Goal: Transaction & Acquisition: Purchase product/service

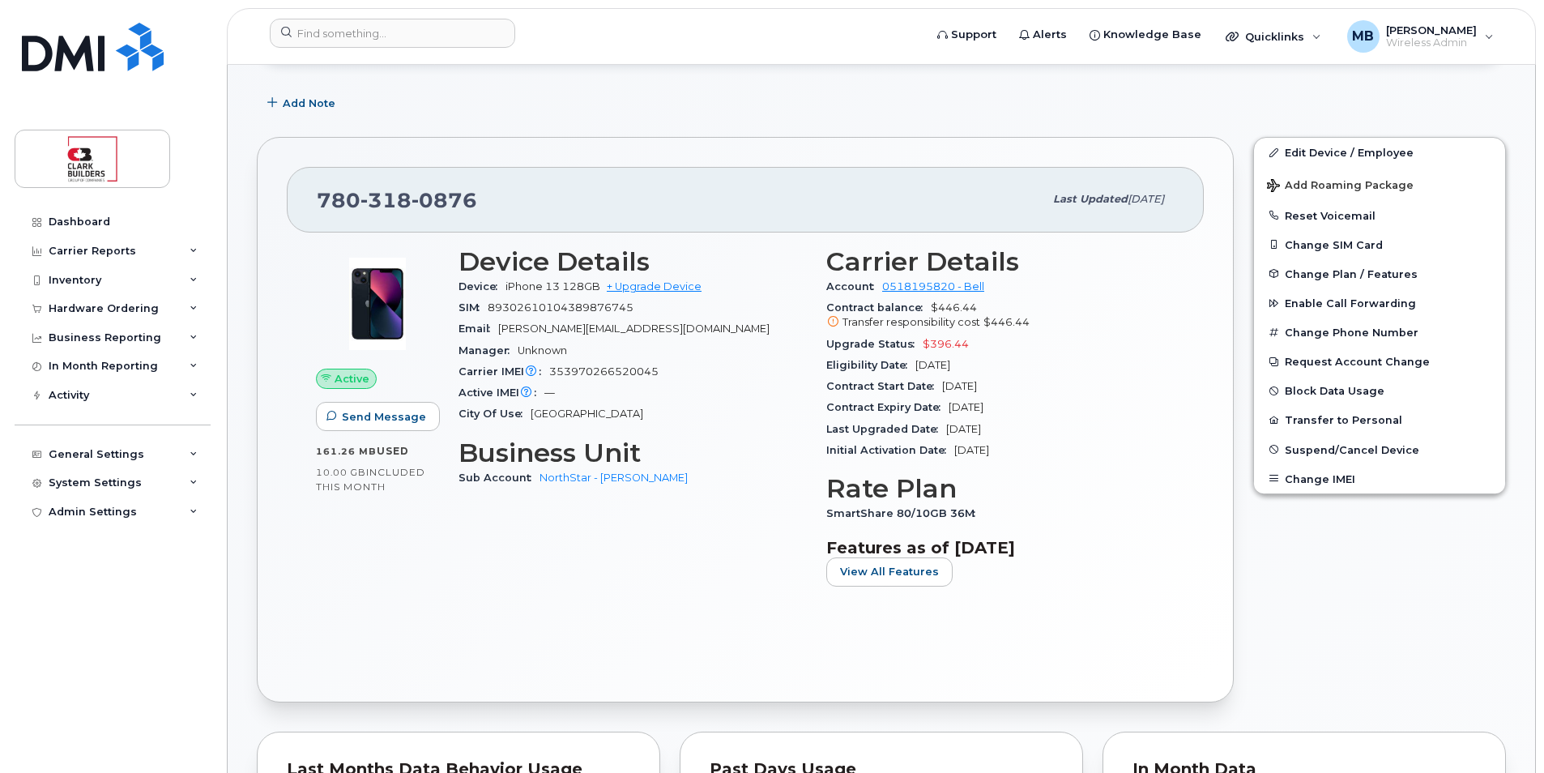
scroll to position [243, 0]
click at [387, 32] on input at bounding box center [392, 33] width 245 height 29
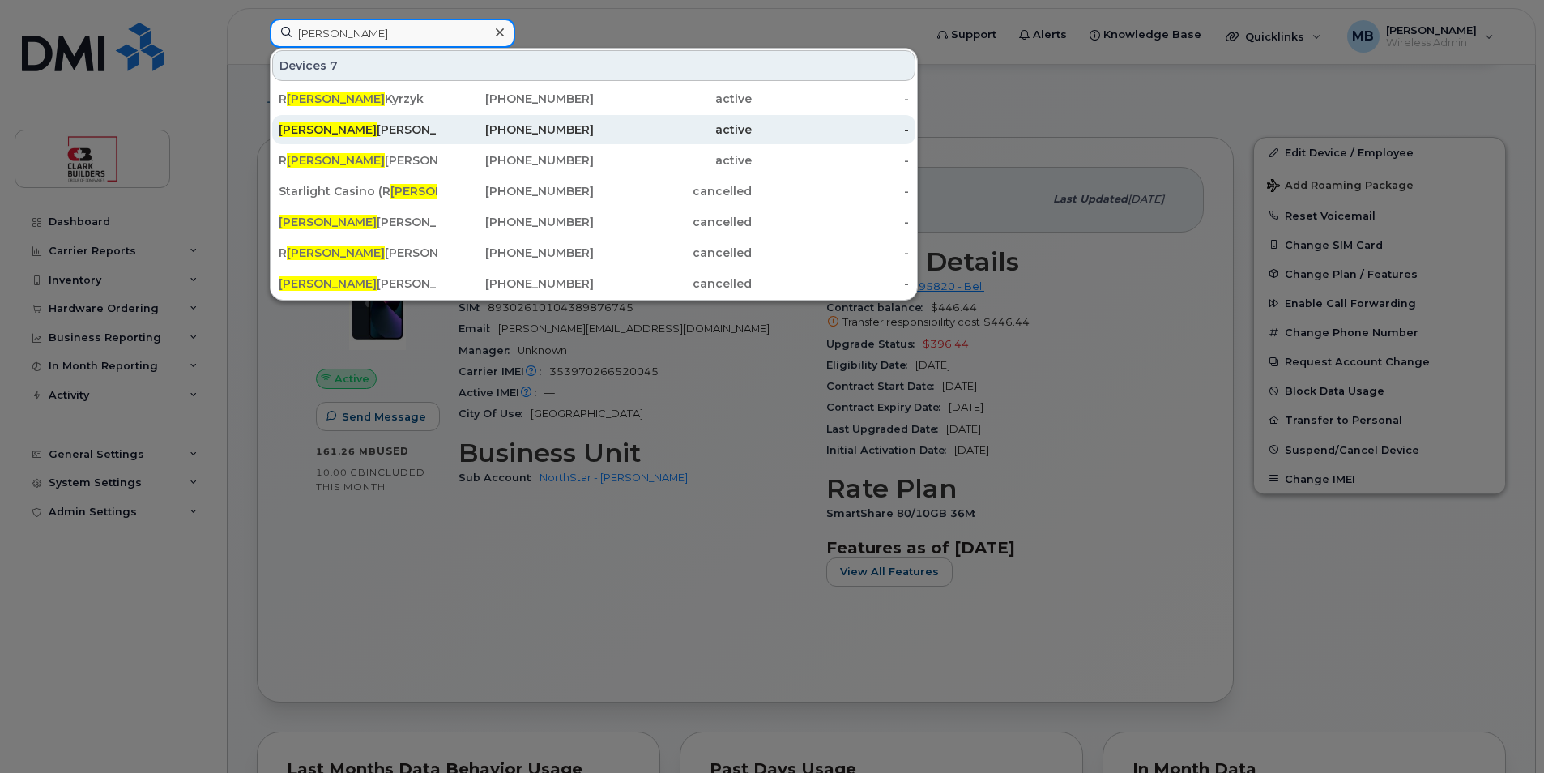
type input "[PERSON_NAME]"
click at [390, 132] on div "[PERSON_NAME]" at bounding box center [358, 130] width 158 height 16
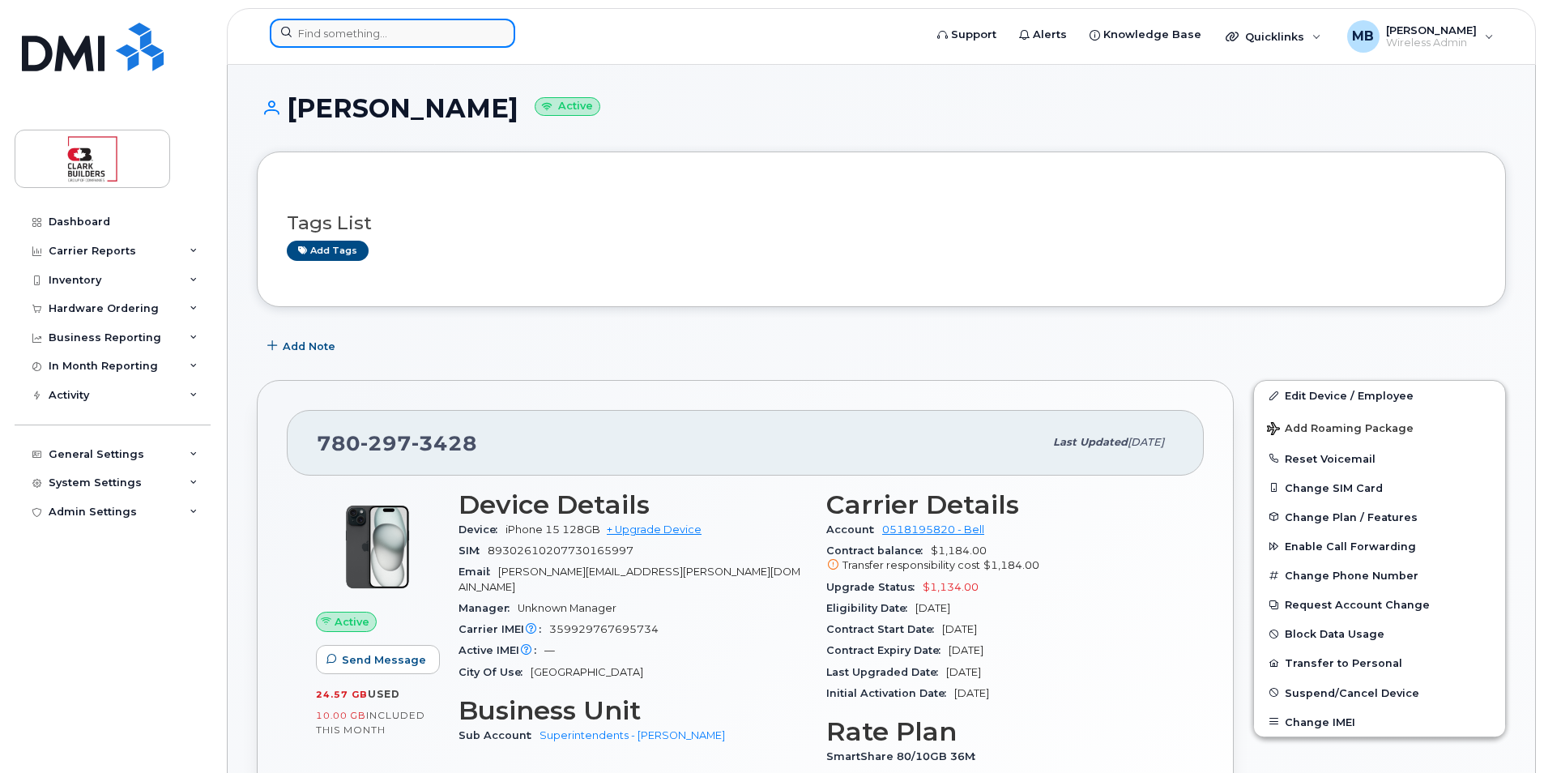
click at [338, 32] on input at bounding box center [392, 33] width 245 height 29
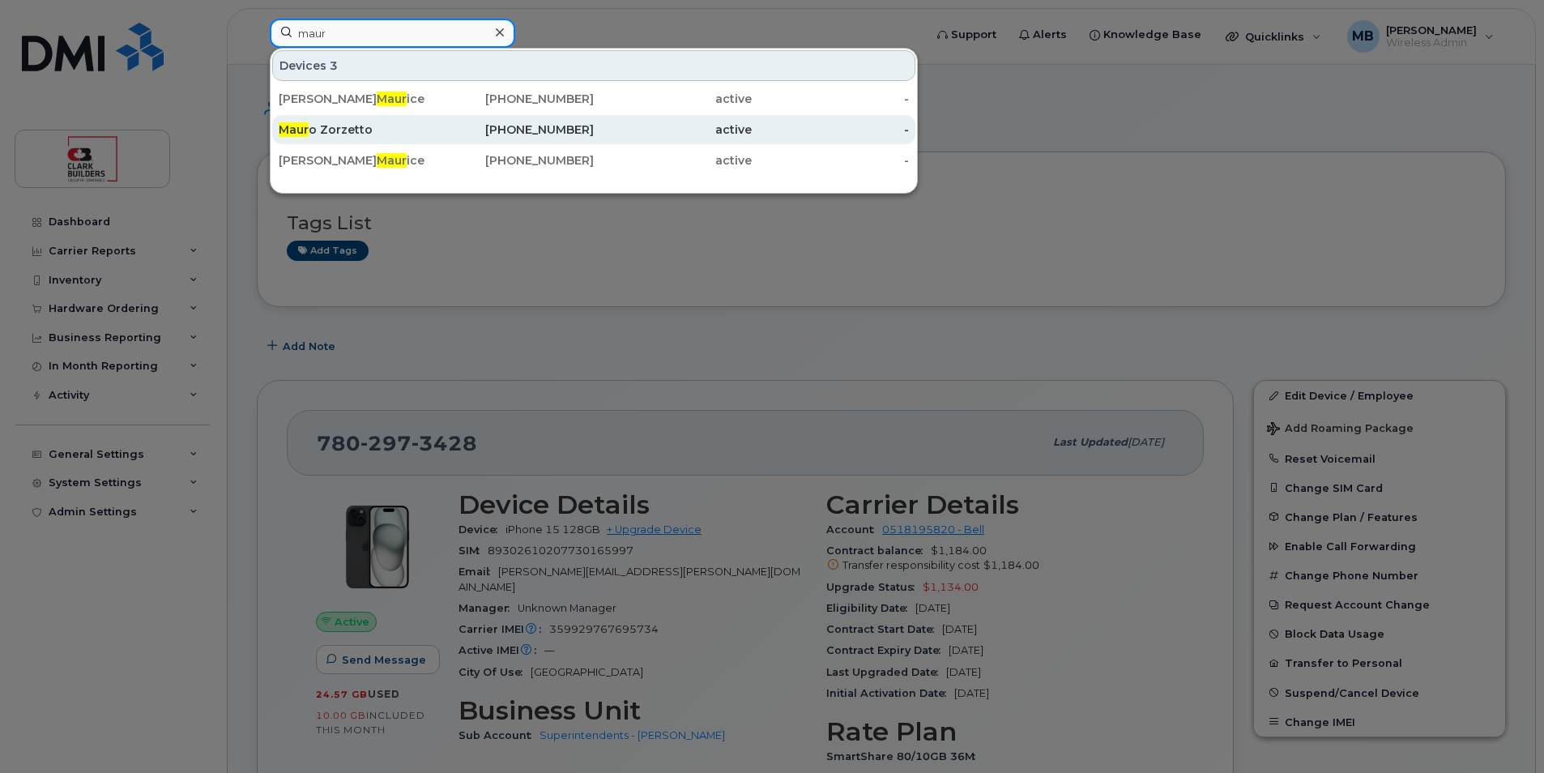
type input "maur"
click at [432, 134] on div "Maur o Zorzetto" at bounding box center [358, 130] width 158 height 16
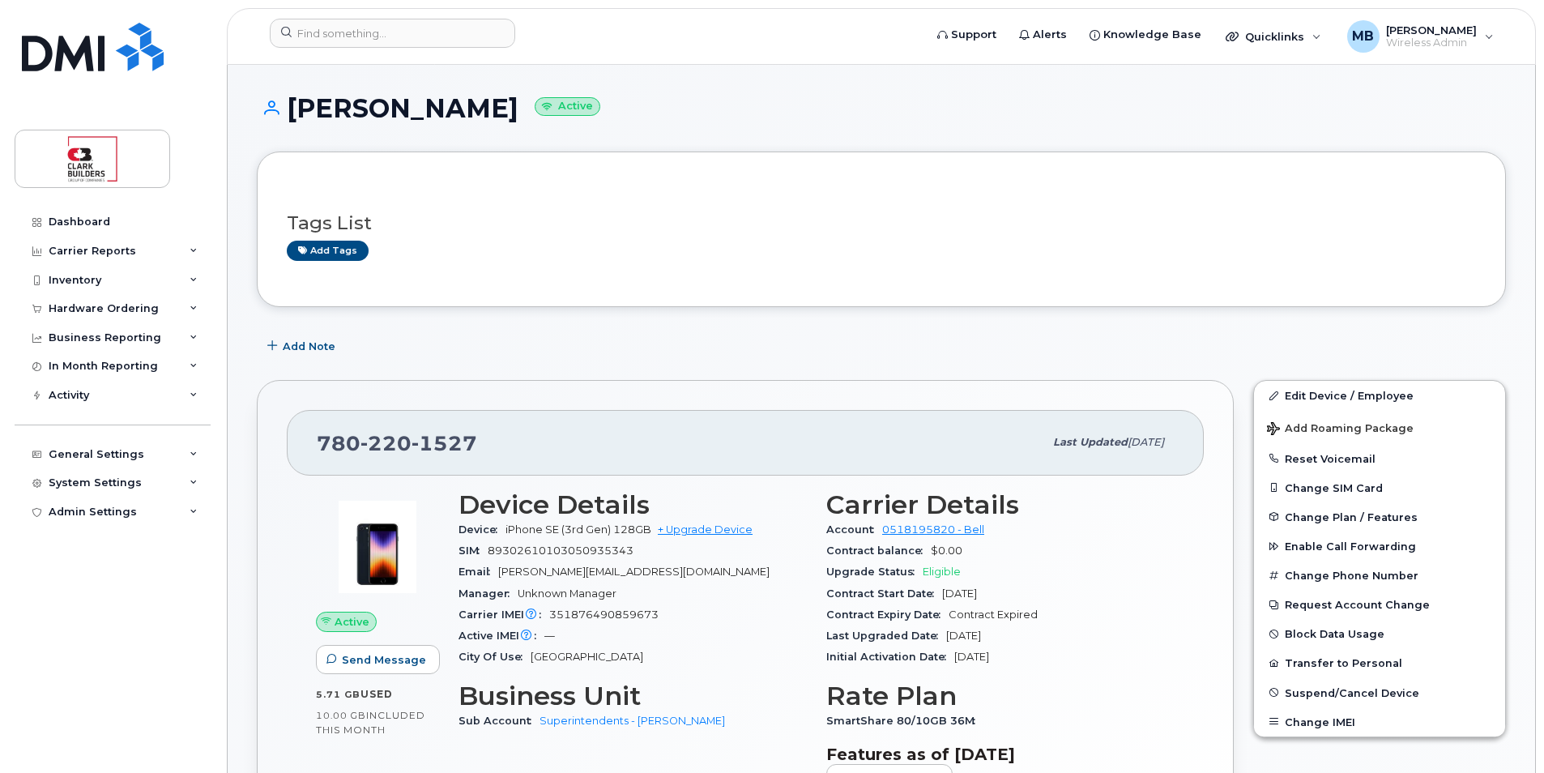
drag, startPoint x: 288, startPoint y: 100, endPoint x: 496, endPoint y: 98, distance: 208.2
click at [496, 98] on h1 "Mauro Zorzetto Active" at bounding box center [881, 108] width 1249 height 28
copy h1 "Mauro Zorzetto"
click at [321, 100] on h1 "Mauro Zorzetto Active" at bounding box center [881, 108] width 1249 height 28
drag, startPoint x: 293, startPoint y: 106, endPoint x: 375, endPoint y: 110, distance: 81.9
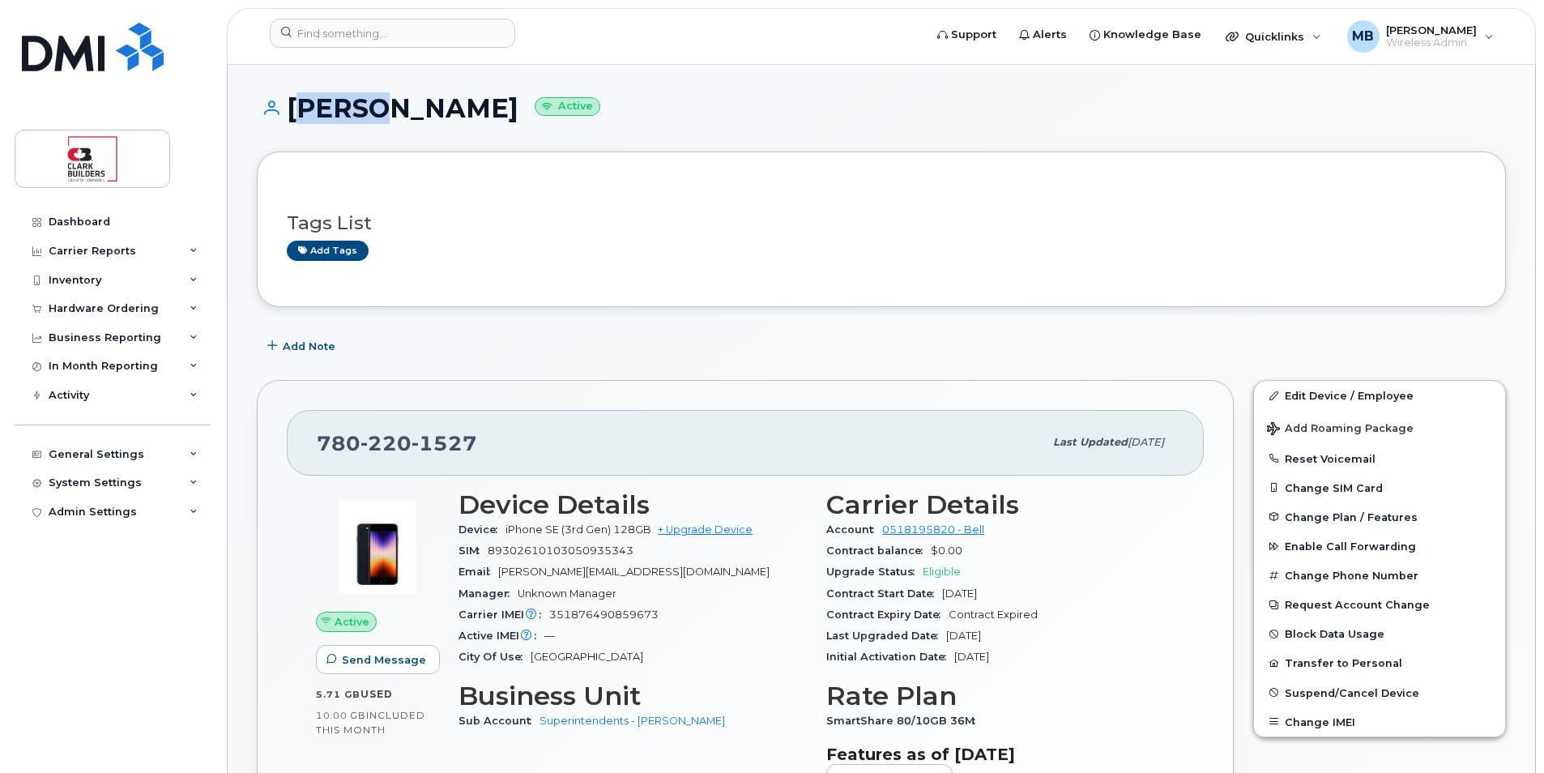
click at [375, 110] on h1 "Mauro Zorzetto Active" at bounding box center [881, 108] width 1249 height 28
drag, startPoint x: 375, startPoint y: 110, endPoint x: 351, endPoint y: 110, distance: 24.3
copy h1 "Mauro"
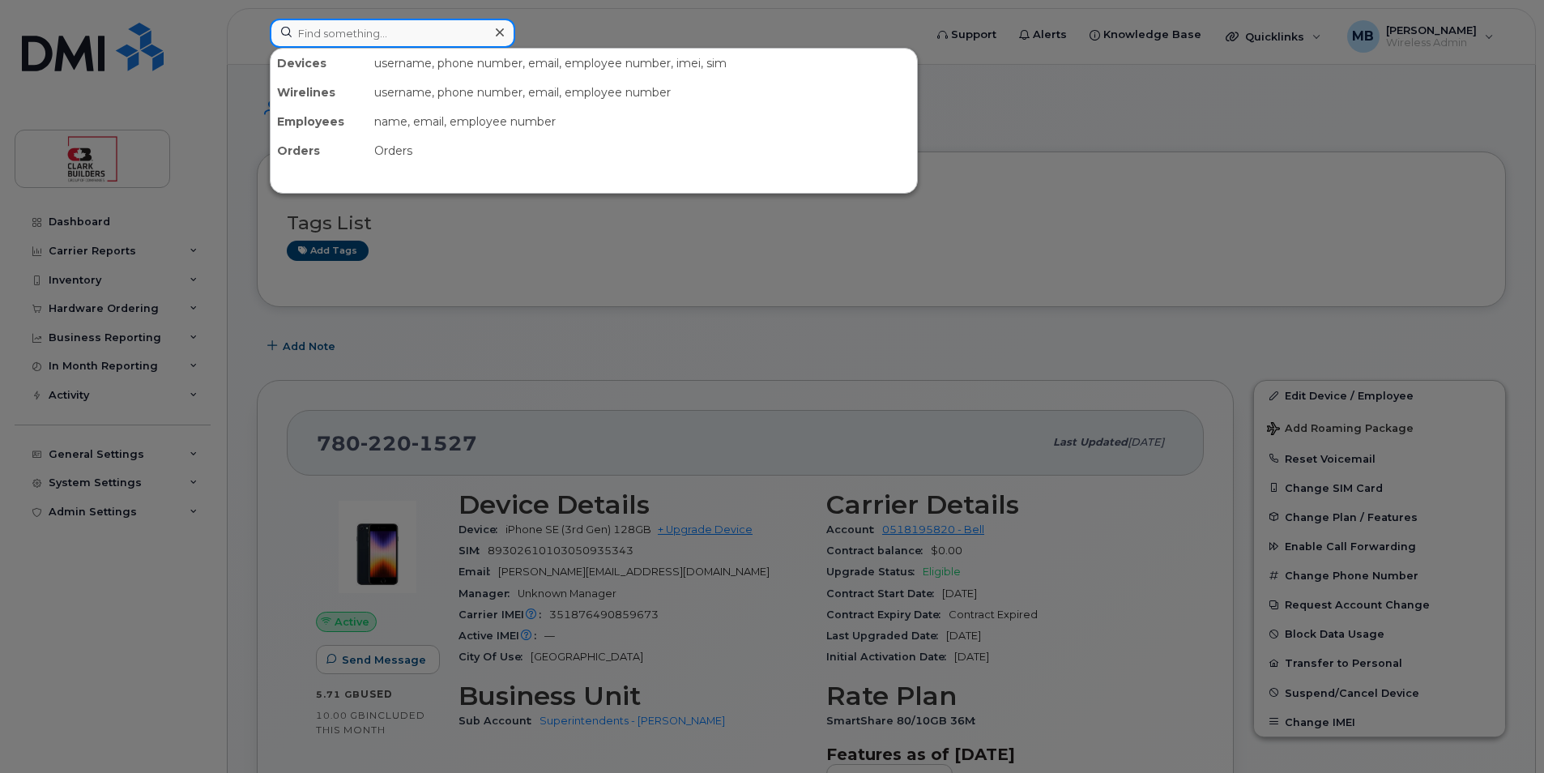
click at [377, 31] on input at bounding box center [392, 33] width 245 height 29
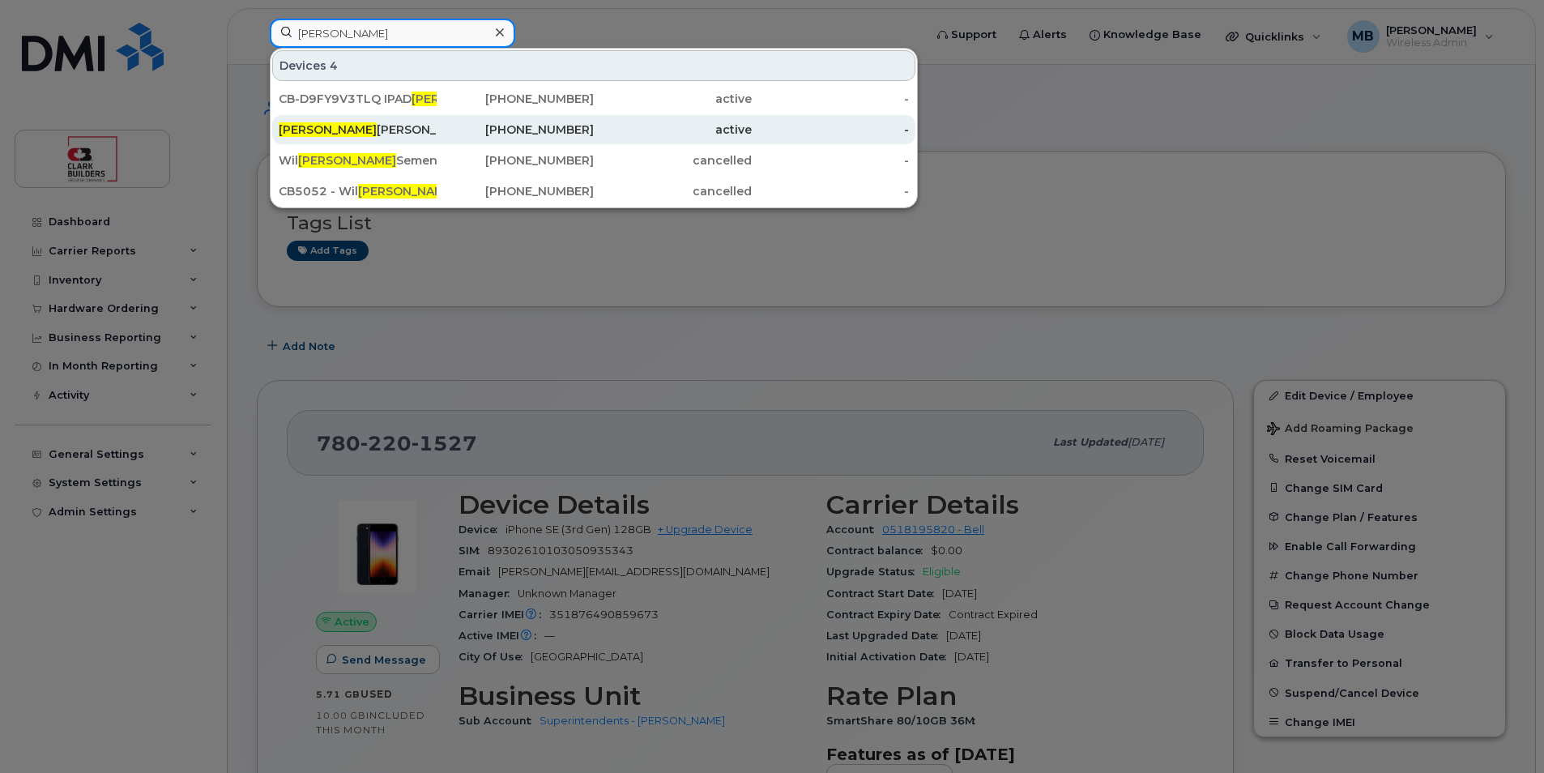
type input "liam"
click at [345, 128] on div "Liam Ringuette" at bounding box center [358, 130] width 158 height 16
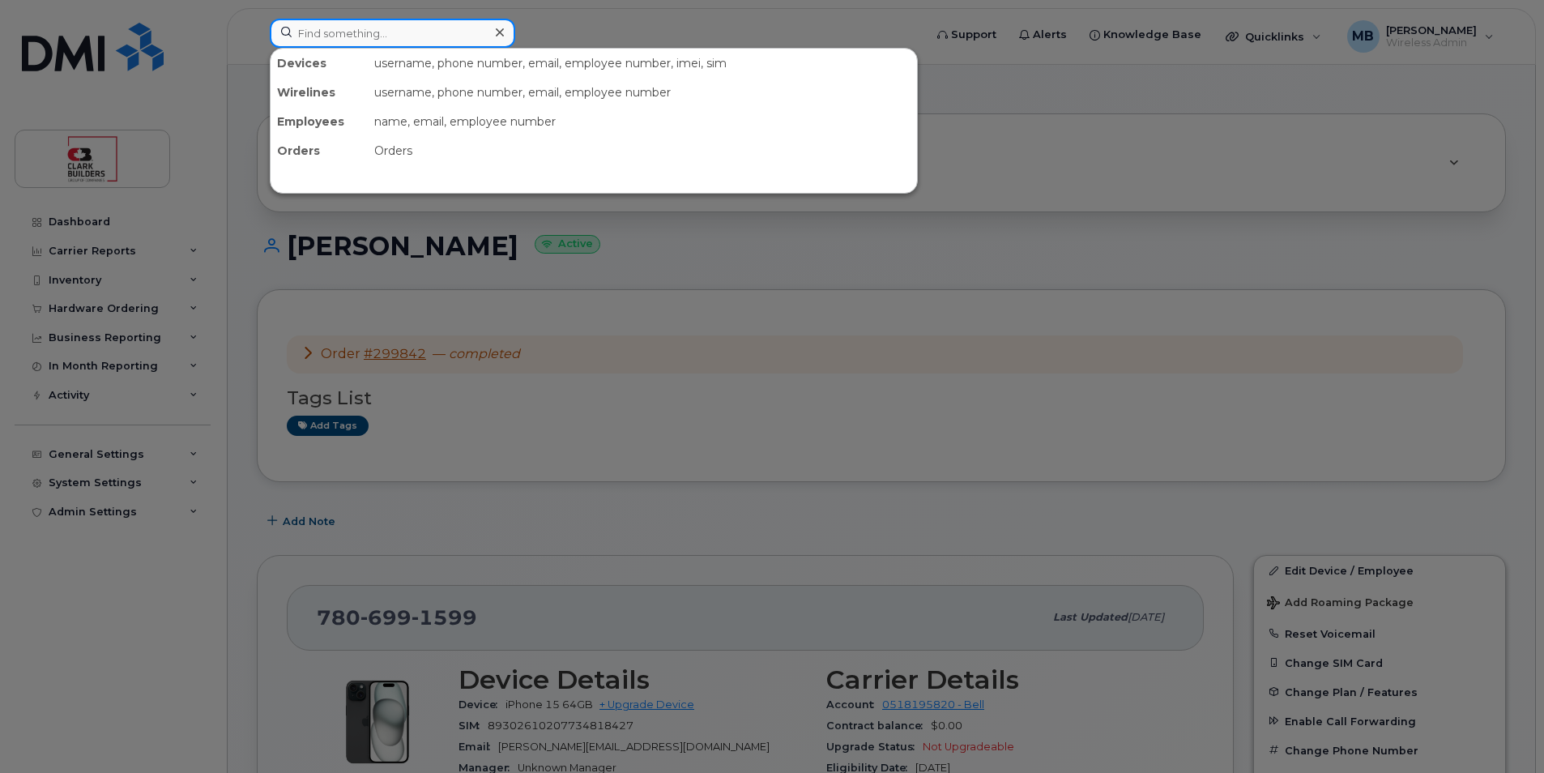
click at [450, 37] on input at bounding box center [392, 33] width 245 height 29
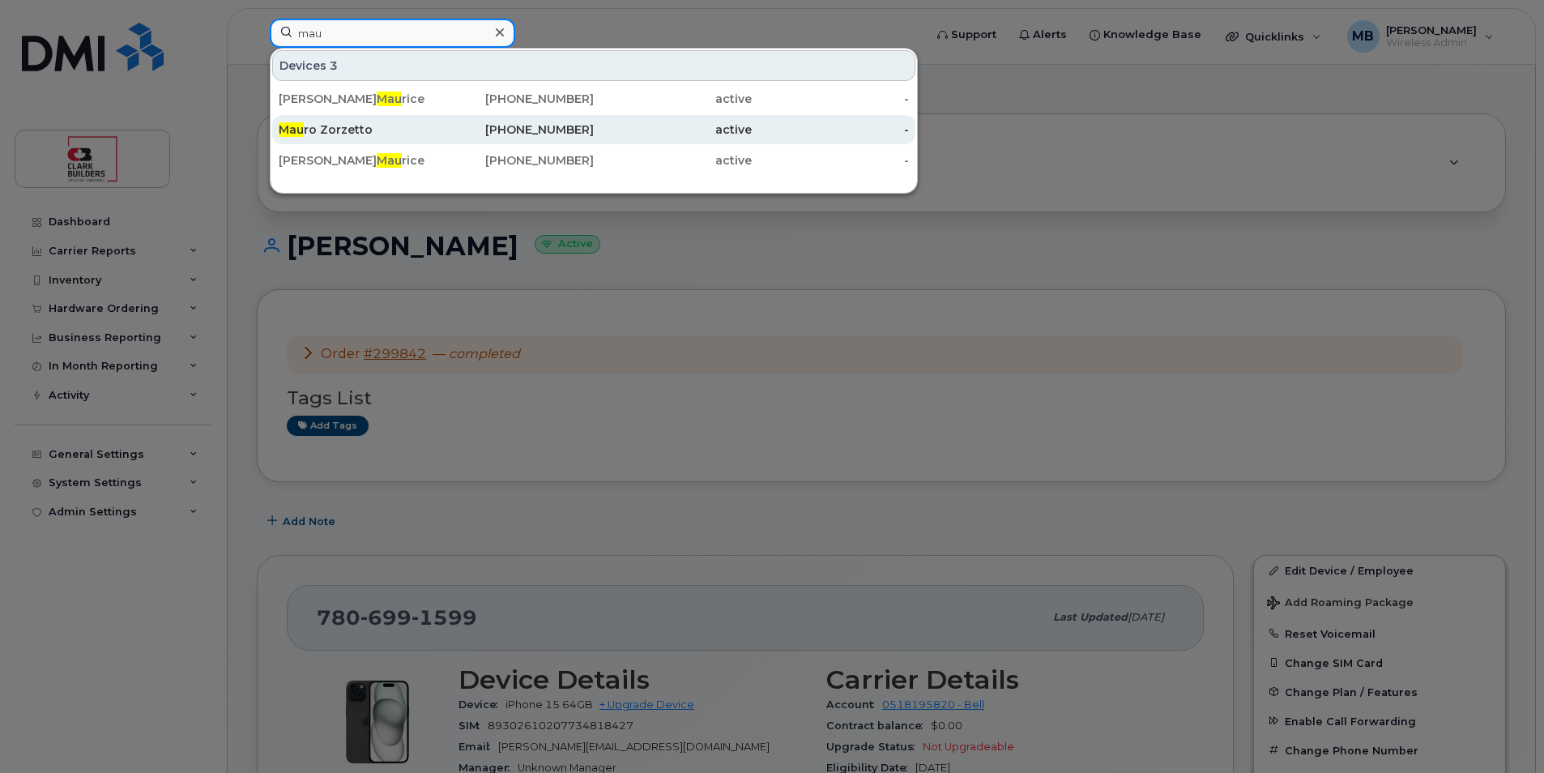
type input "mau"
click at [442, 128] on div "780-220-1527" at bounding box center [516, 130] width 158 height 16
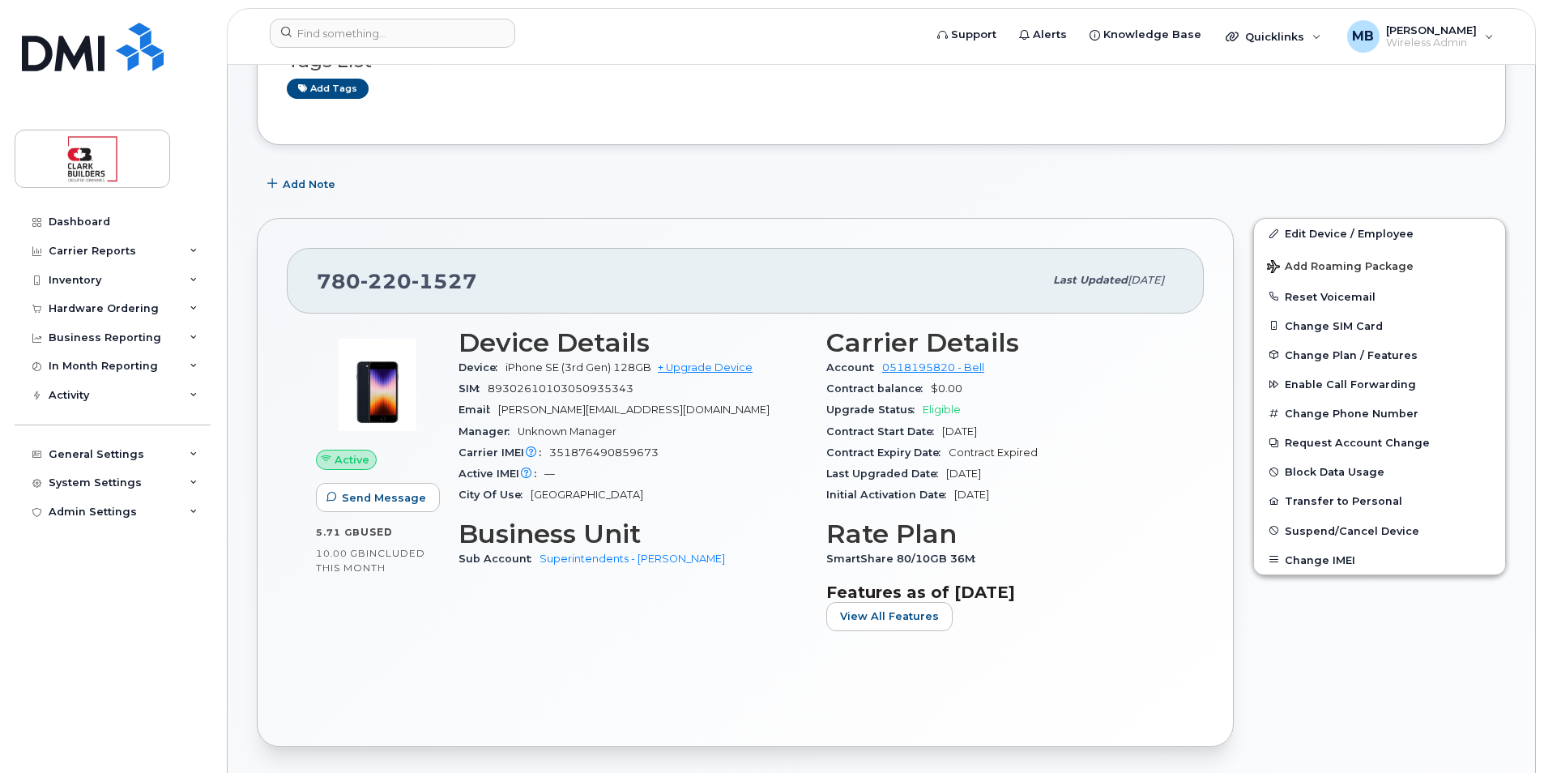
scroll to position [81, 0]
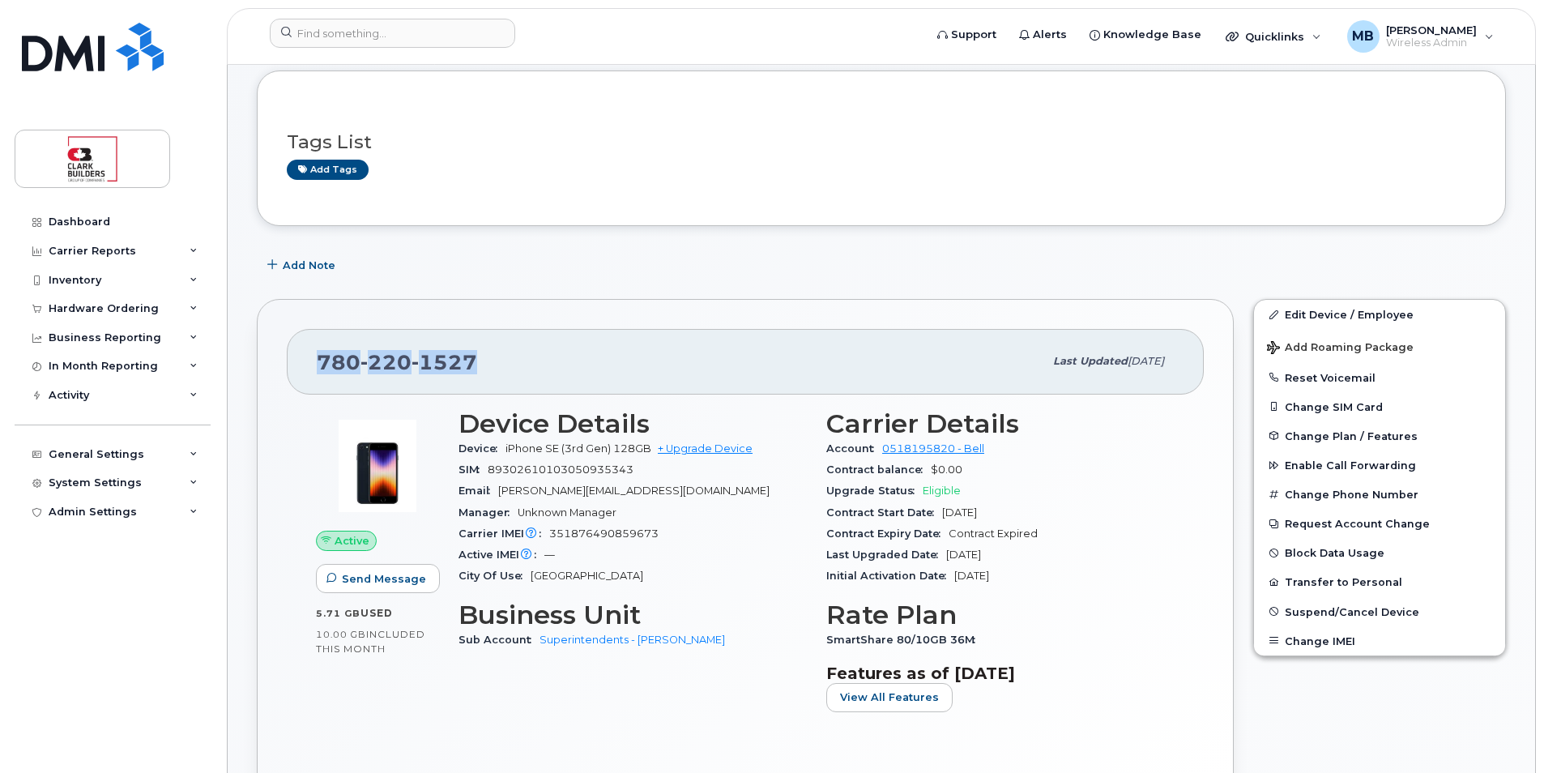
drag, startPoint x: 493, startPoint y: 361, endPoint x: 301, endPoint y: 342, distance: 192.2
click at [301, 342] on div "780 220 1527 Last updated Apr 15, 2025" at bounding box center [745, 361] width 917 height 65
copy span "780 220 1527"
drag, startPoint x: 705, startPoint y: 450, endPoint x: 707, endPoint y: 432, distance: 18.0
click at [706, 450] on link "+ Upgrade Device" at bounding box center [705, 448] width 95 height 12
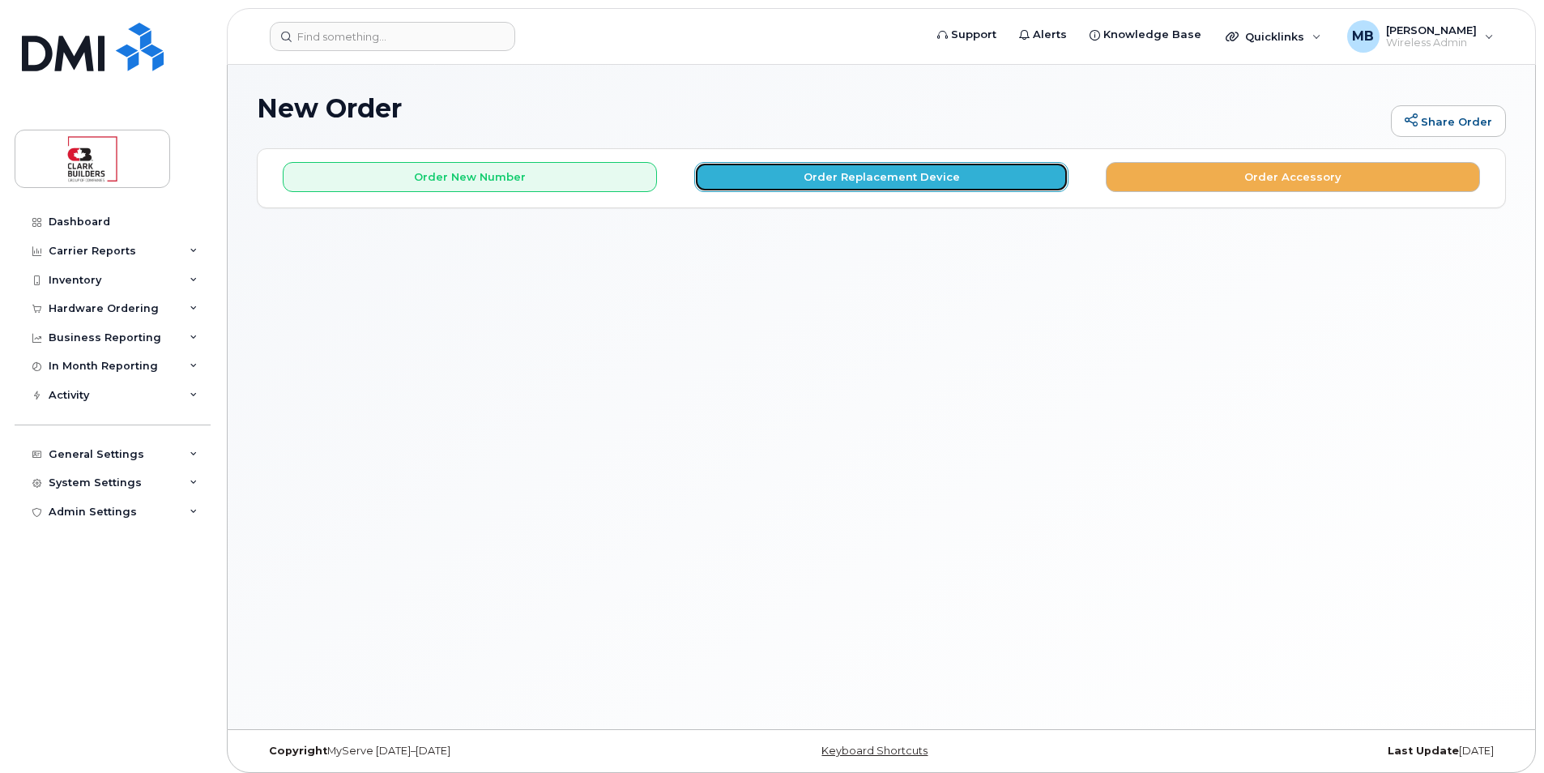
click at [852, 177] on button "Order Replacement Device" at bounding box center [881, 177] width 374 height 30
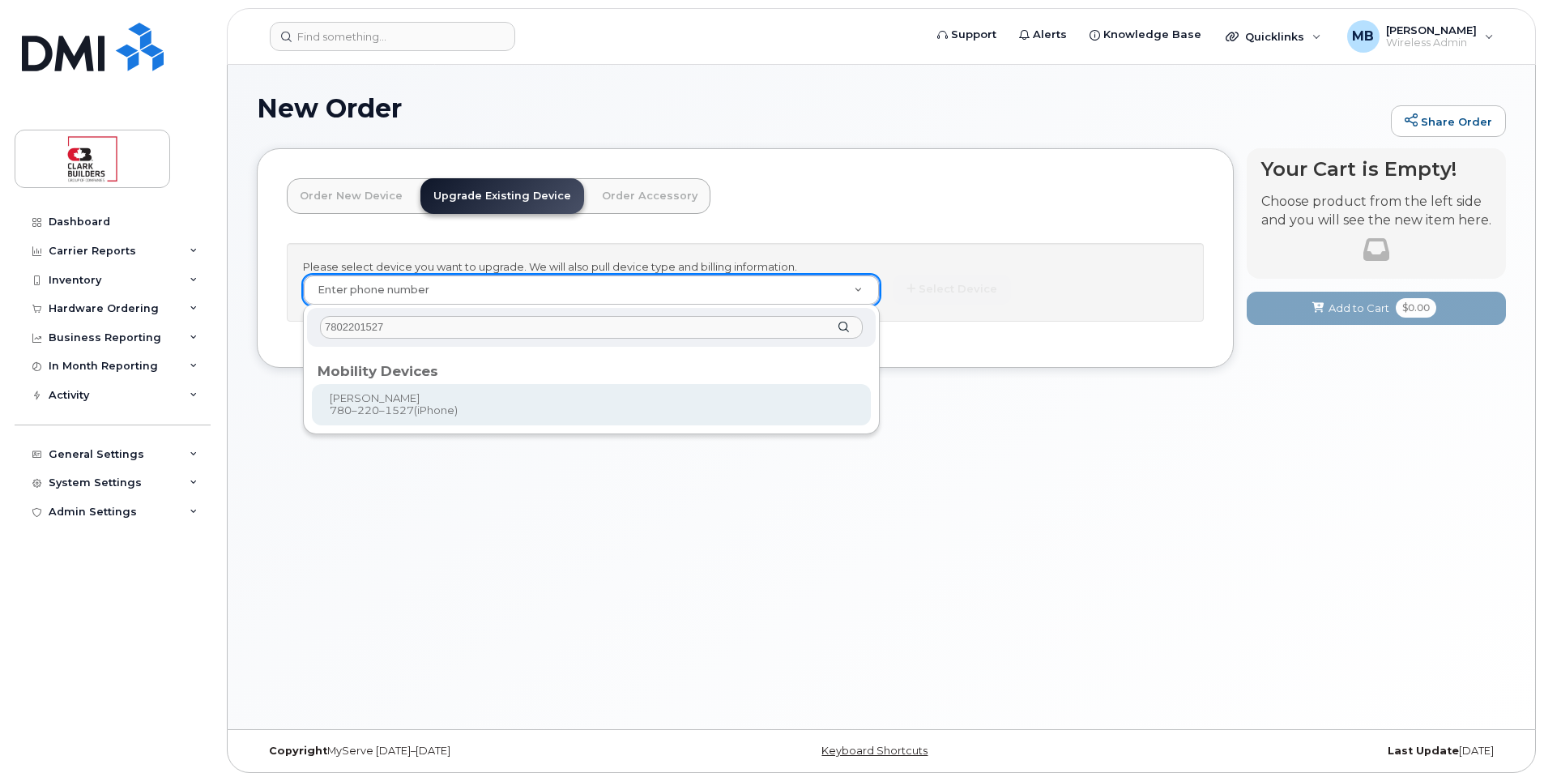
type input "7802201527"
type input "204410"
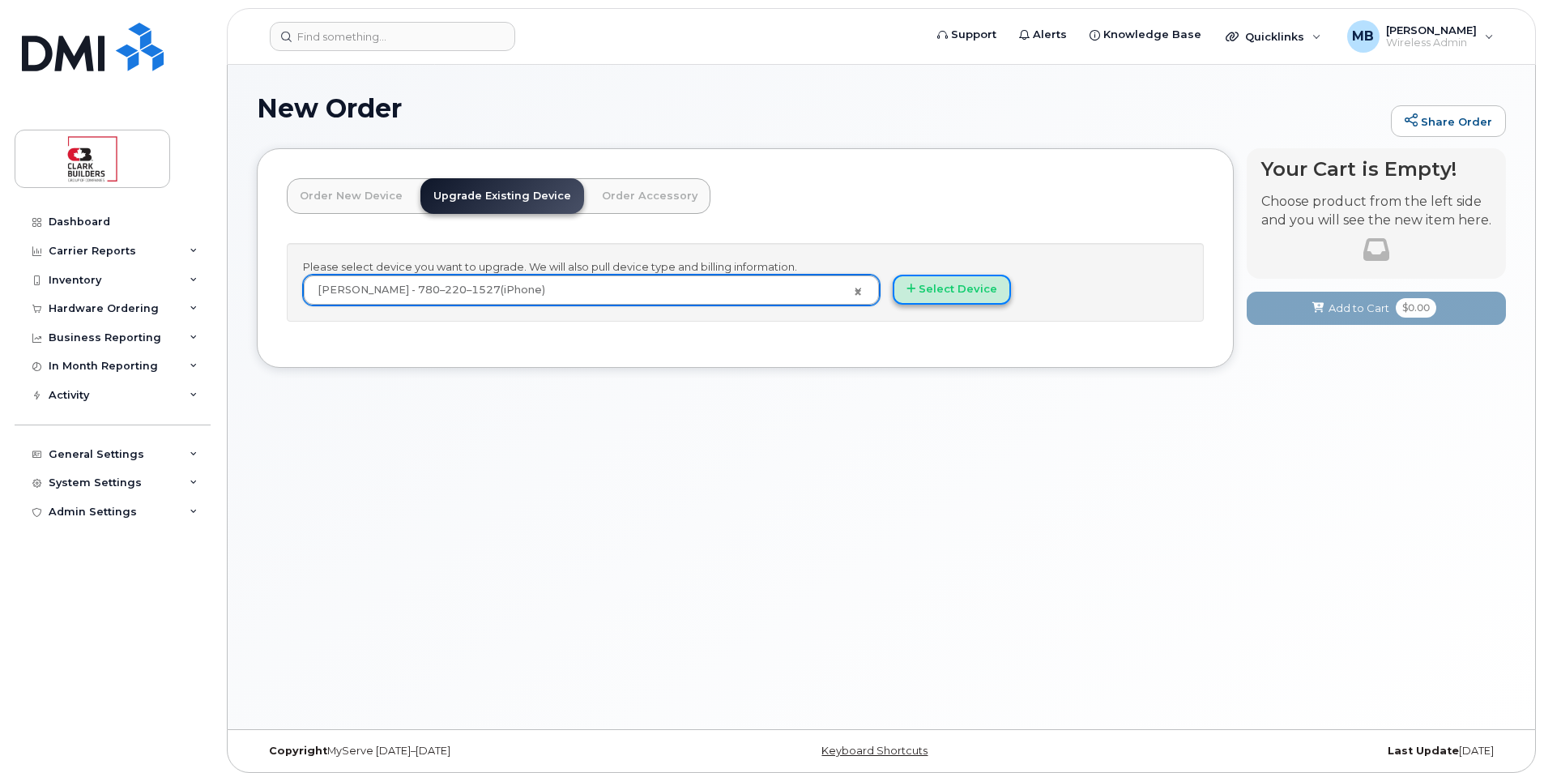
click at [938, 292] on button "Select Device" at bounding box center [952, 290] width 118 height 30
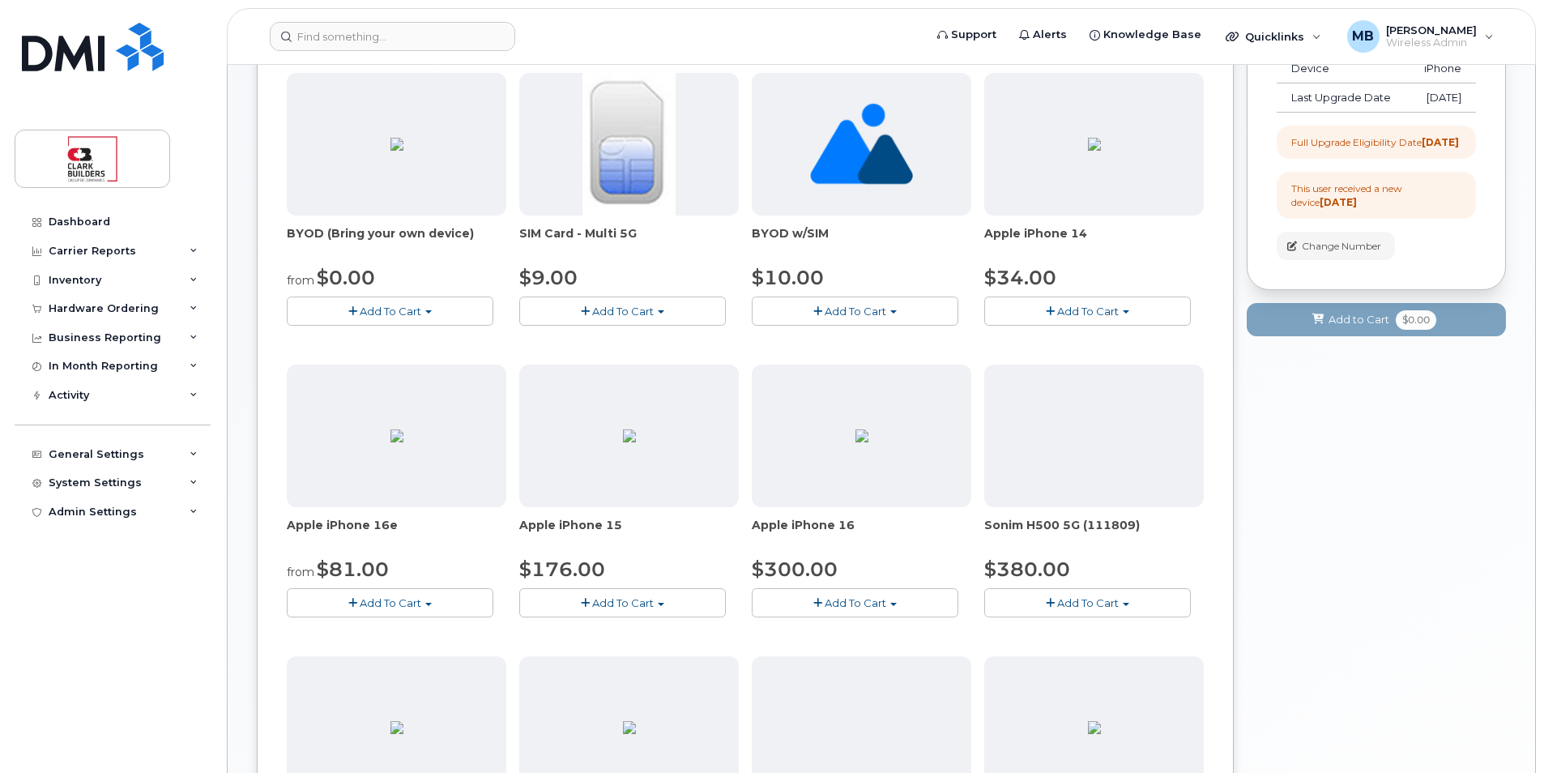
scroll to position [324, 0]
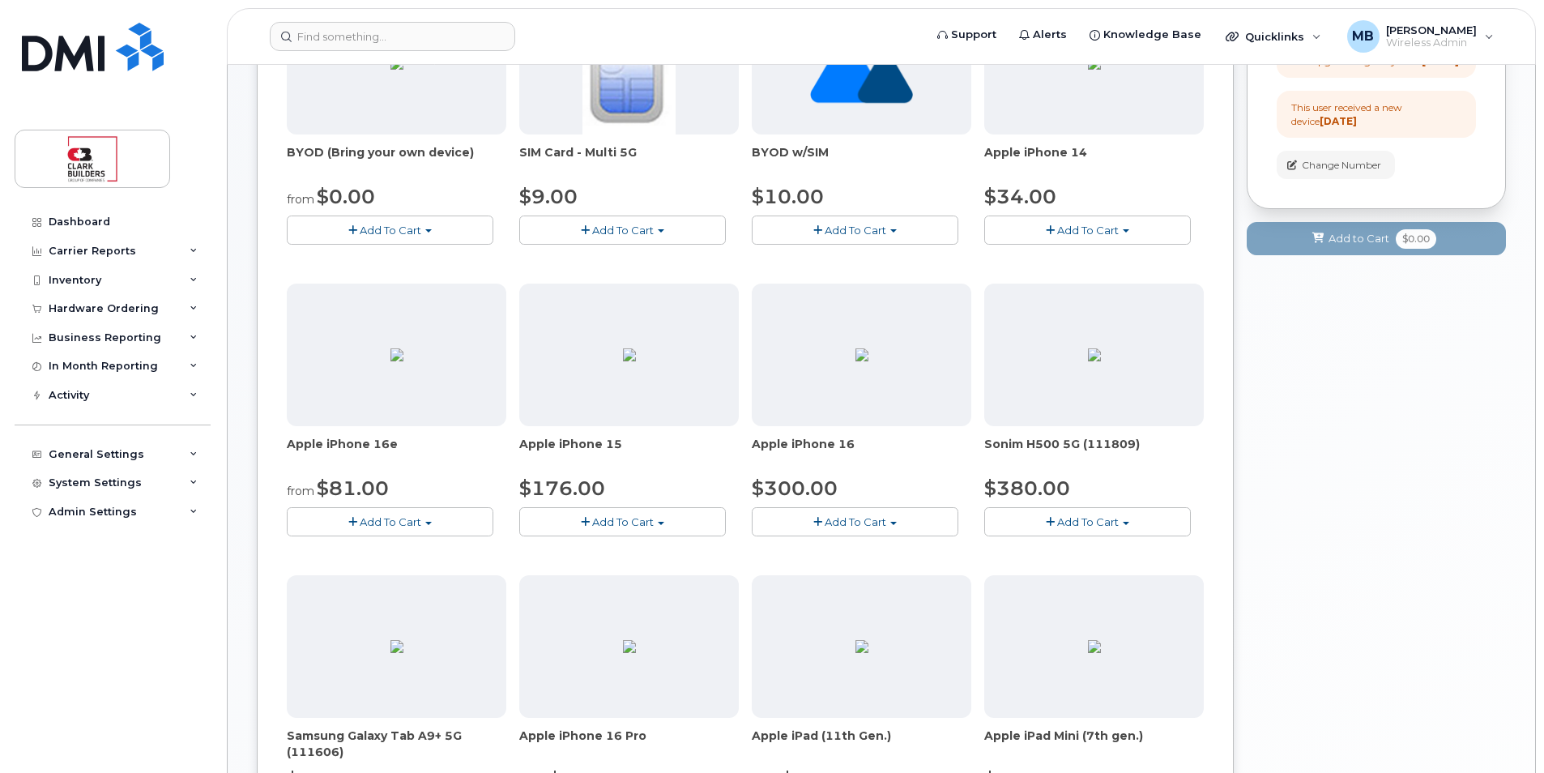
click at [642, 520] on span "Add To Cart" at bounding box center [623, 521] width 62 height 13
click at [700, 574] on link "$176.00 - 3-year upgrade (128GB model)" at bounding box center [650, 571] width 254 height 20
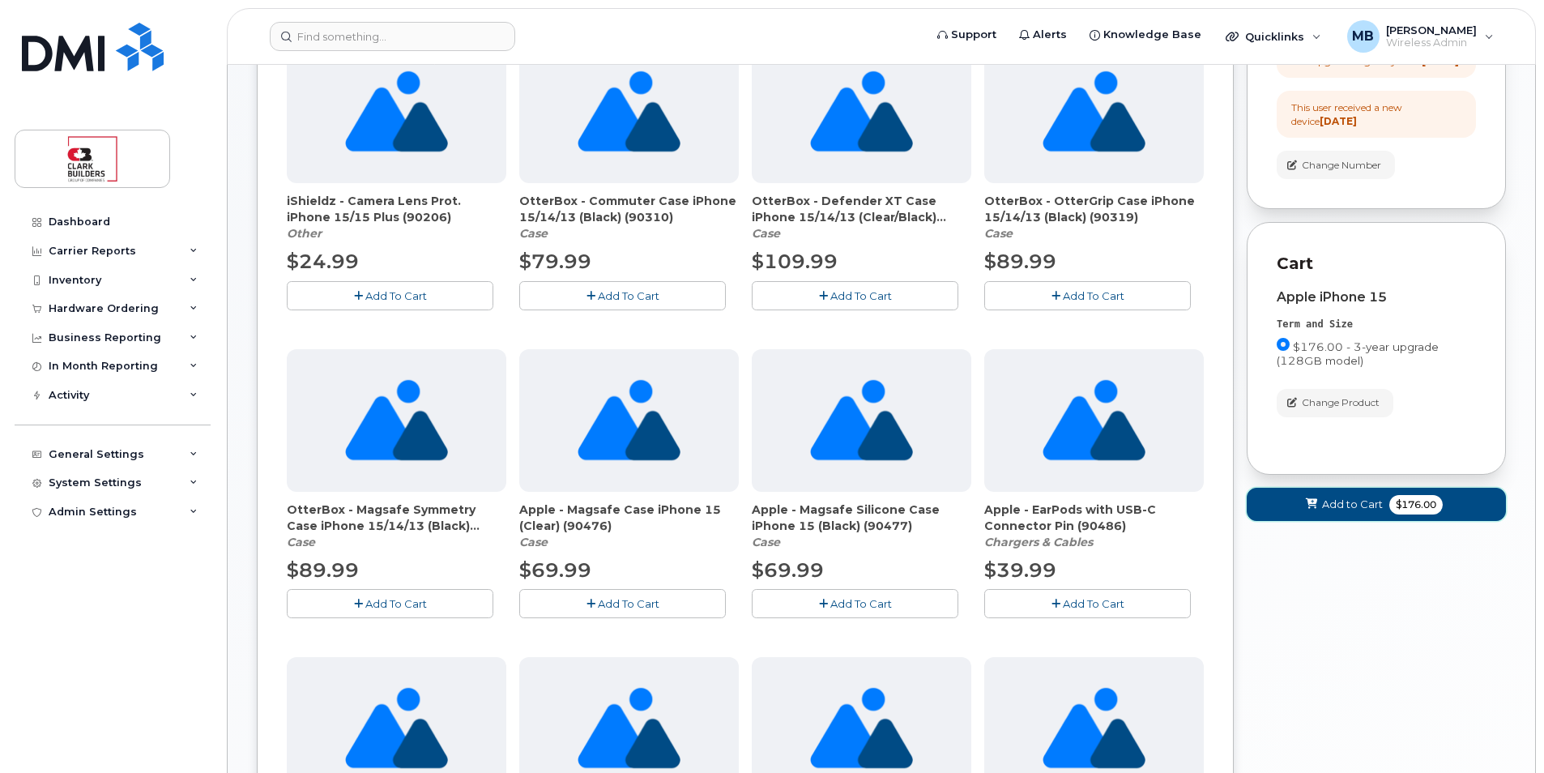
click at [1344, 512] on span "Add to Cart" at bounding box center [1352, 504] width 61 height 15
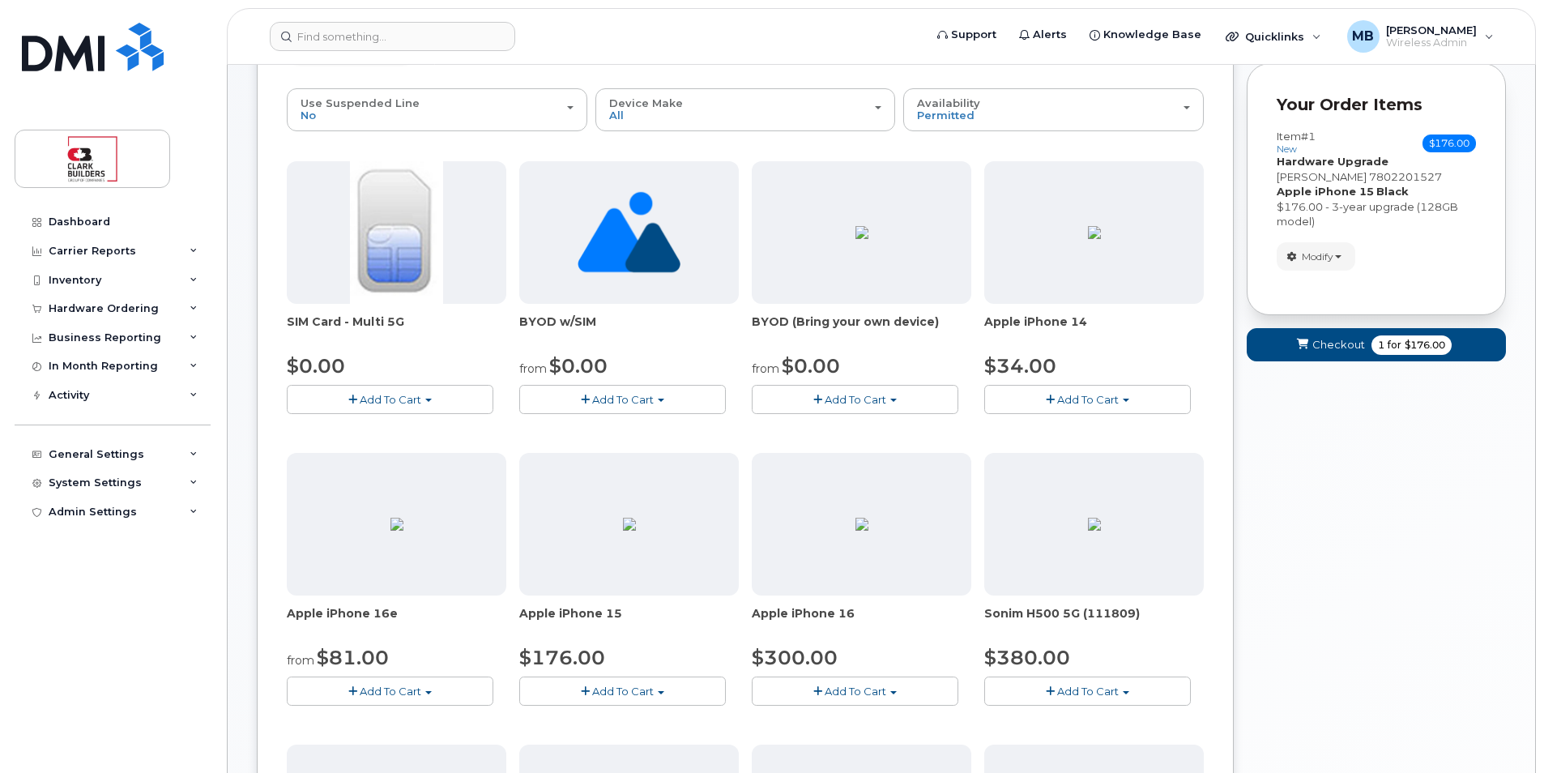
scroll to position [0, 0]
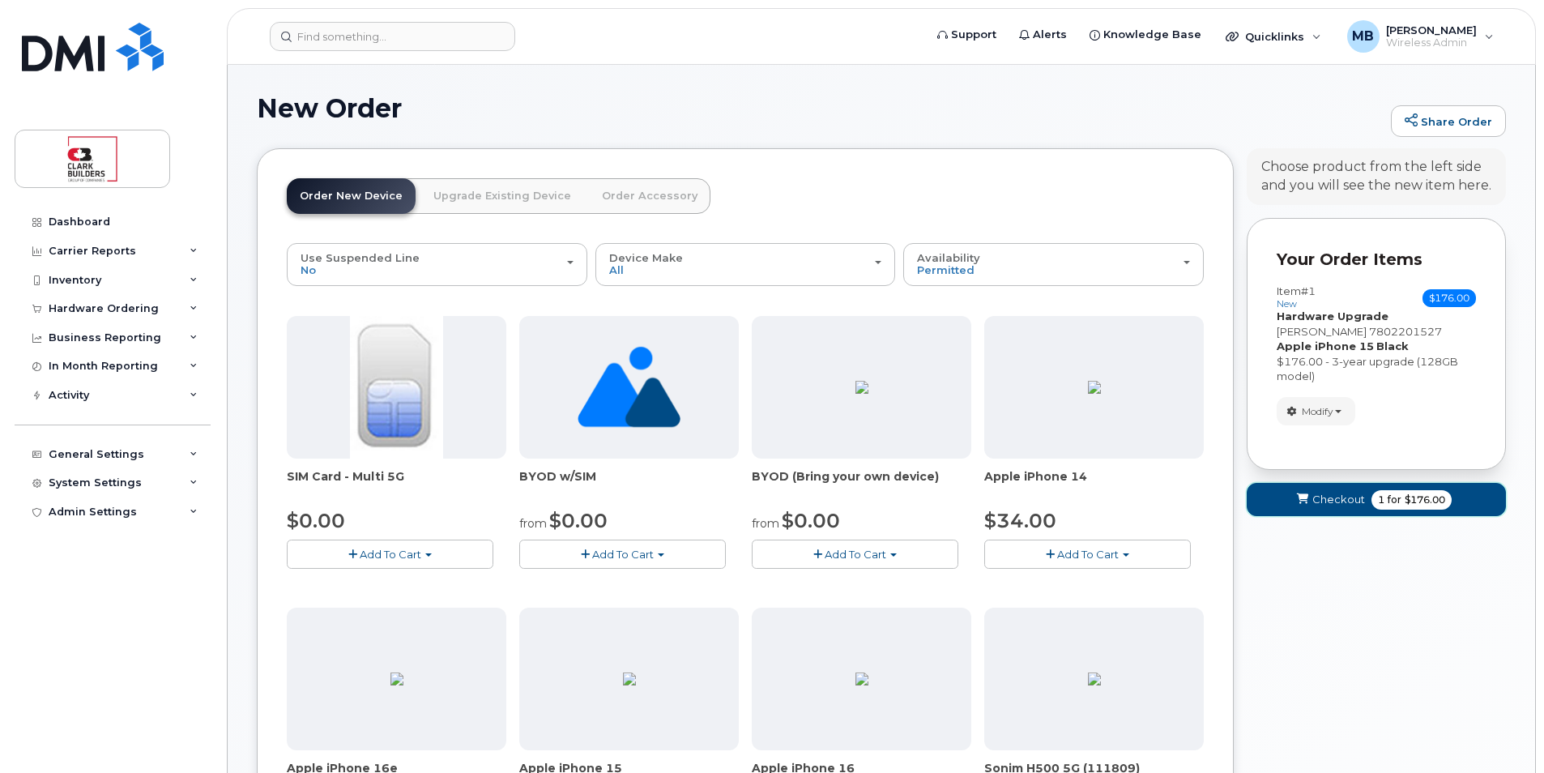
click at [1329, 497] on span "Checkout" at bounding box center [1338, 499] width 53 height 15
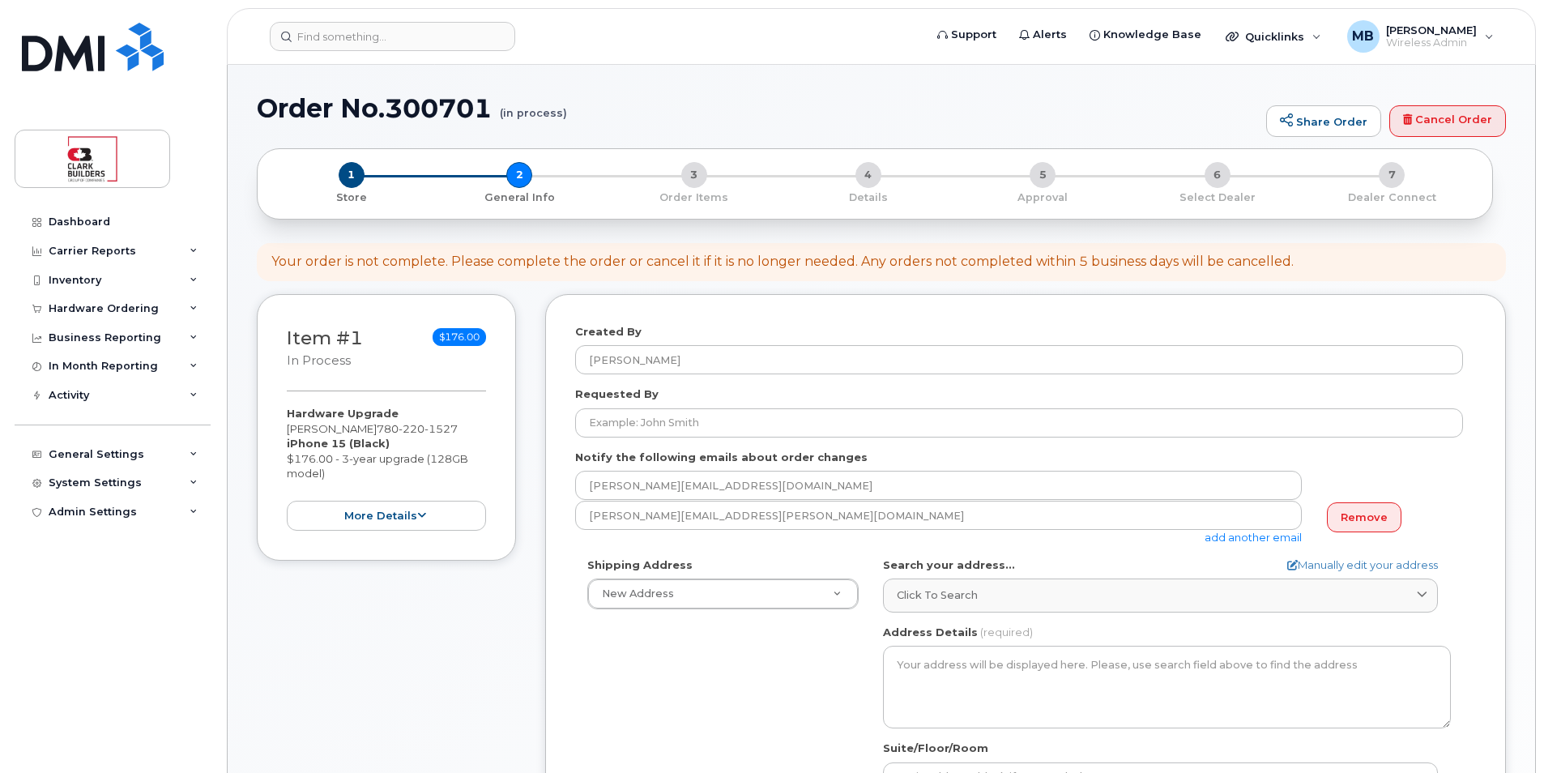
select select
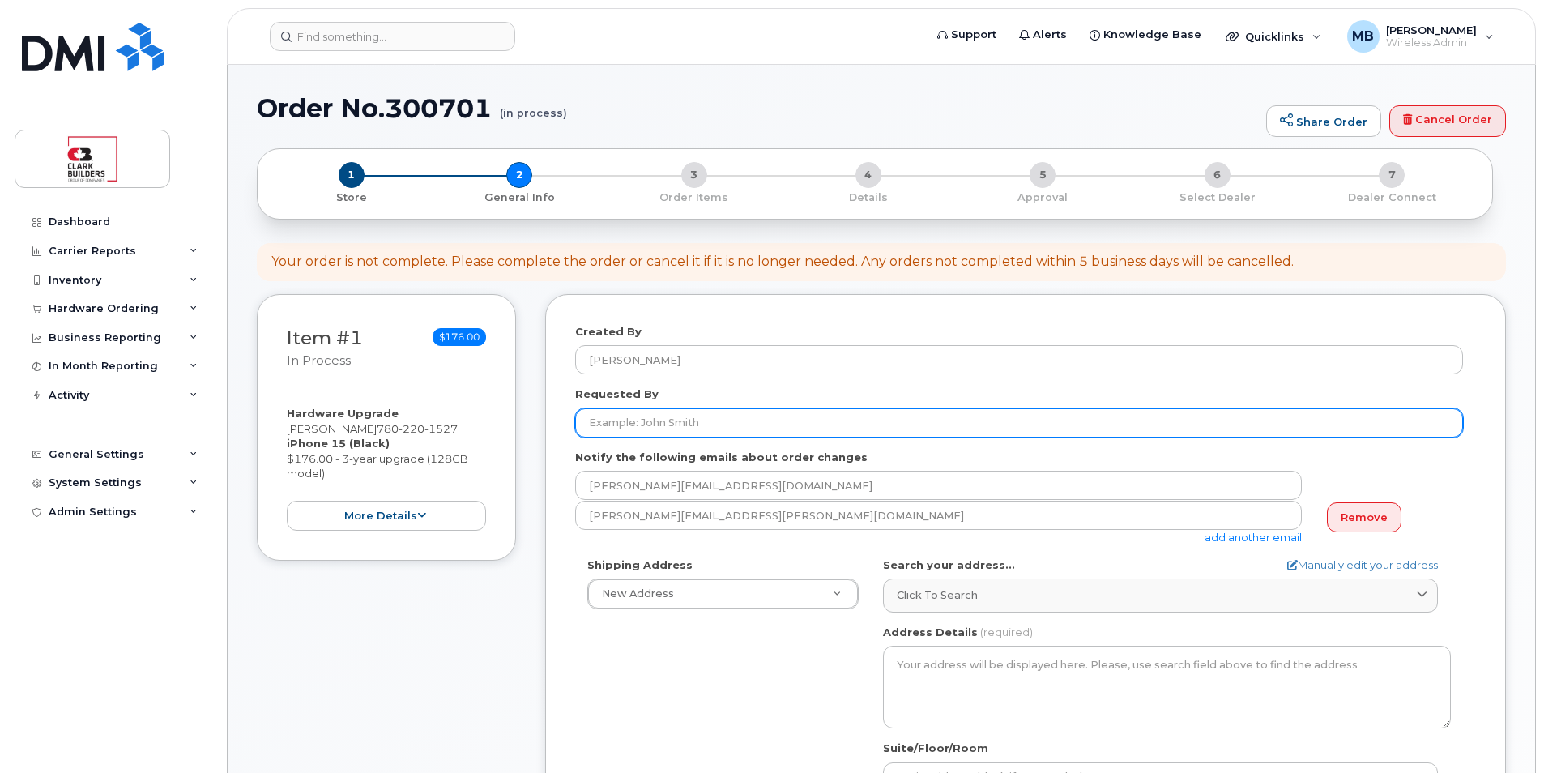
click at [708, 419] on input "Requested By" at bounding box center [1019, 422] width 888 height 29
type input "[PERSON_NAME]"
type input "IT"
type input "5873410870"
type textarea "Deliver Mon - Fri, 8 am - 5pm"
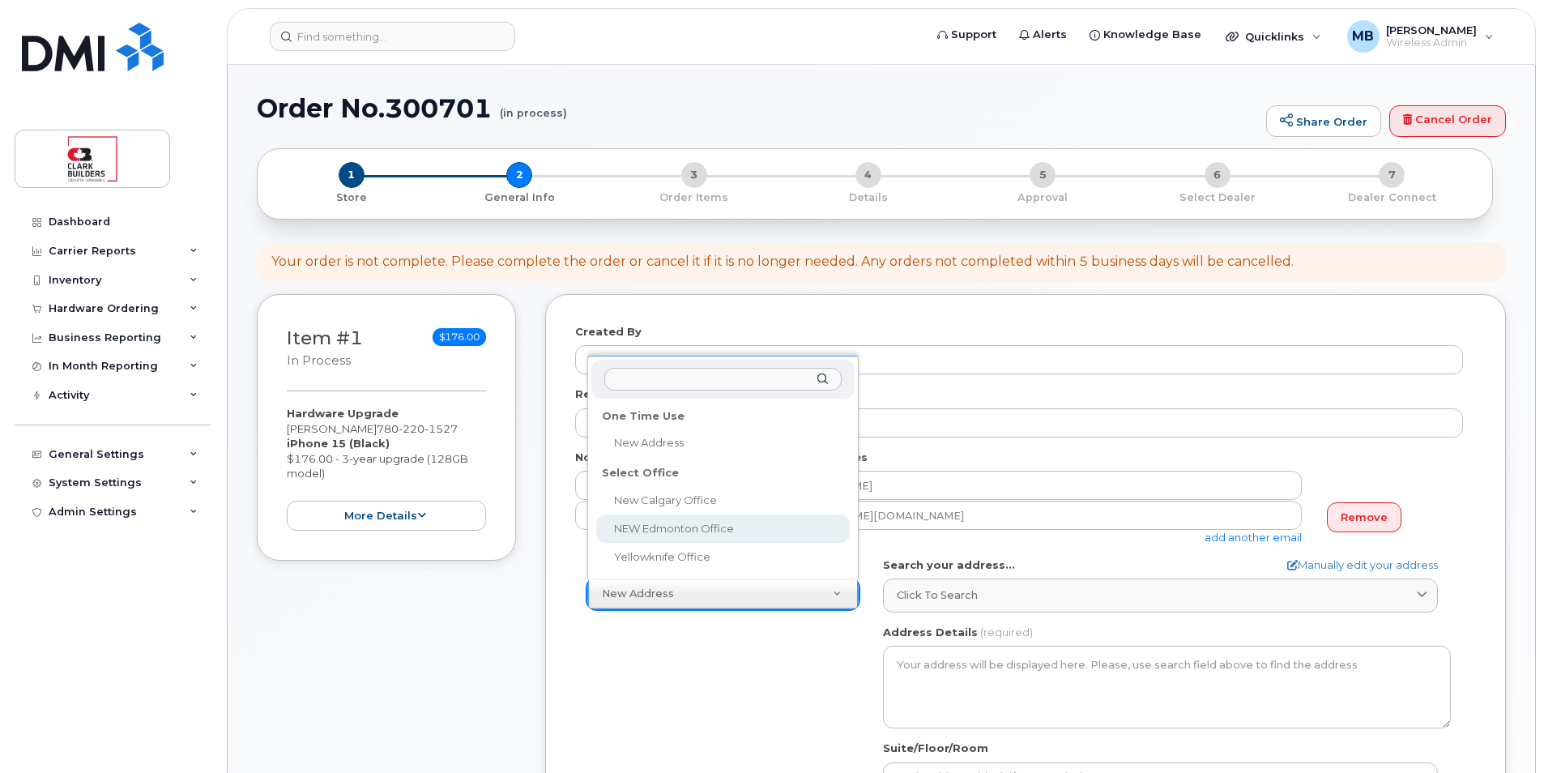
select select
type textarea "800, 5555 Calgary Trail NW Edmonton Alberta T6H 5P9"
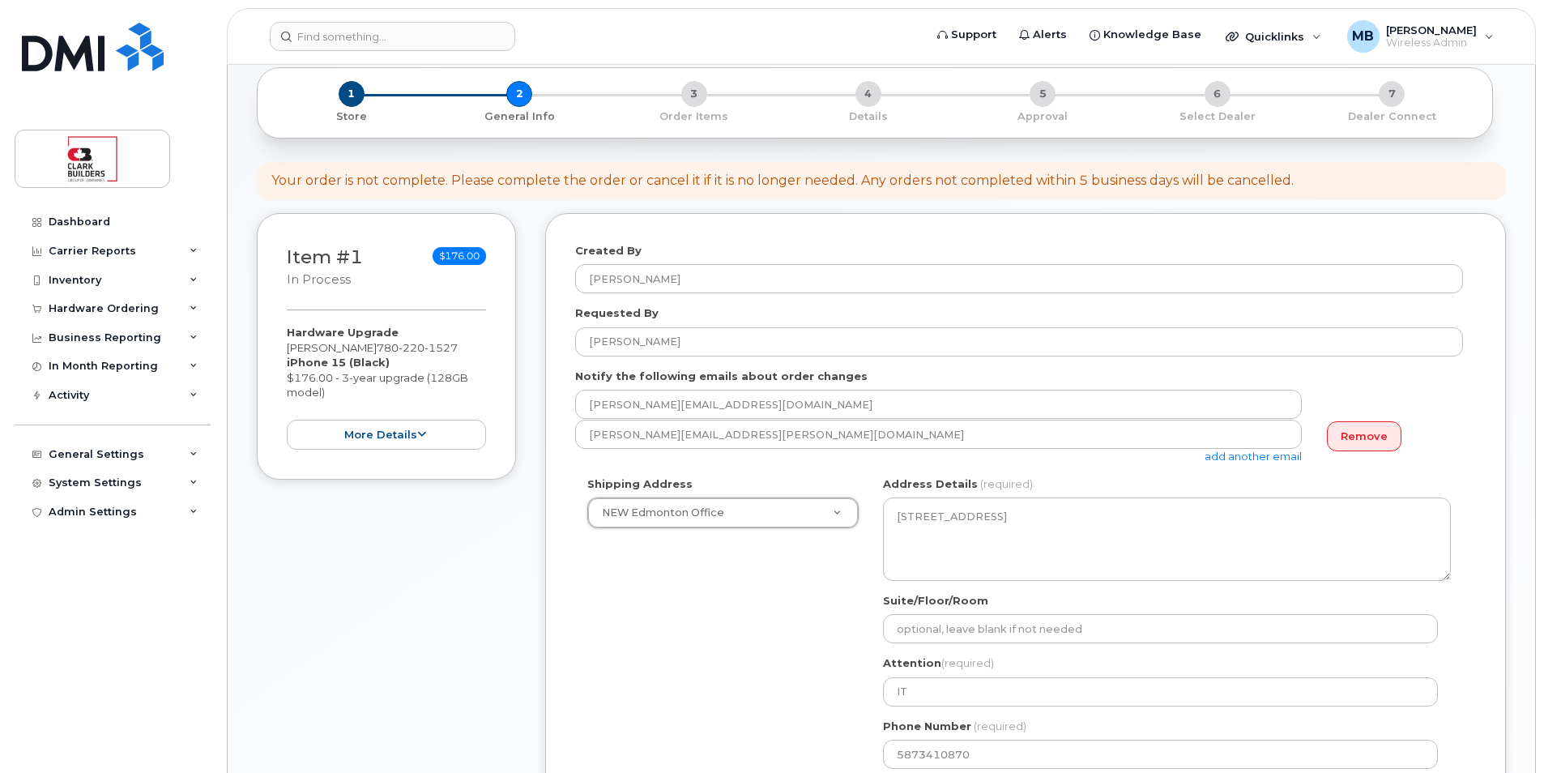
scroll to position [324, 0]
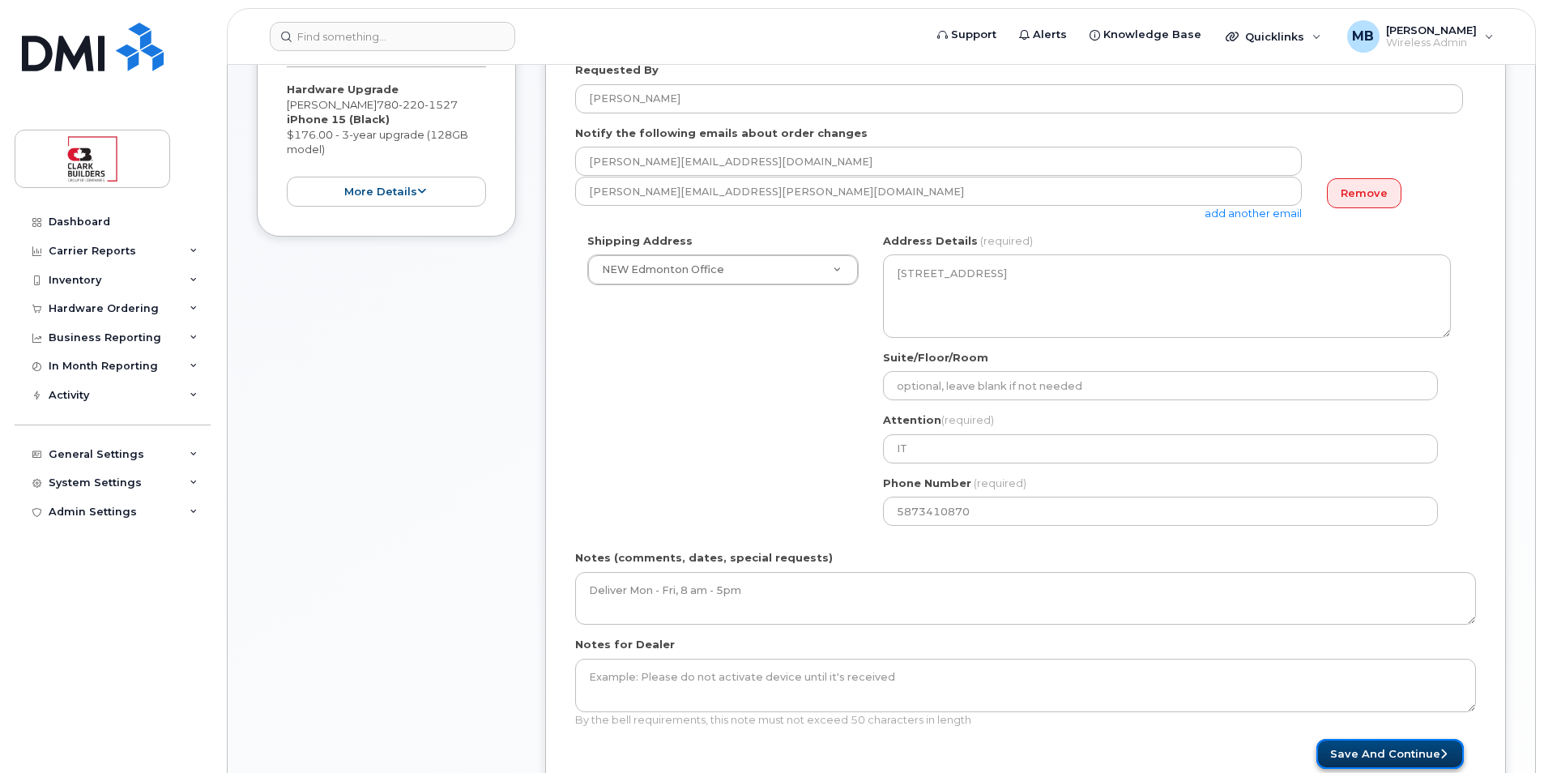
click at [1361, 748] on button "Save and Continue" at bounding box center [1389, 754] width 147 height 30
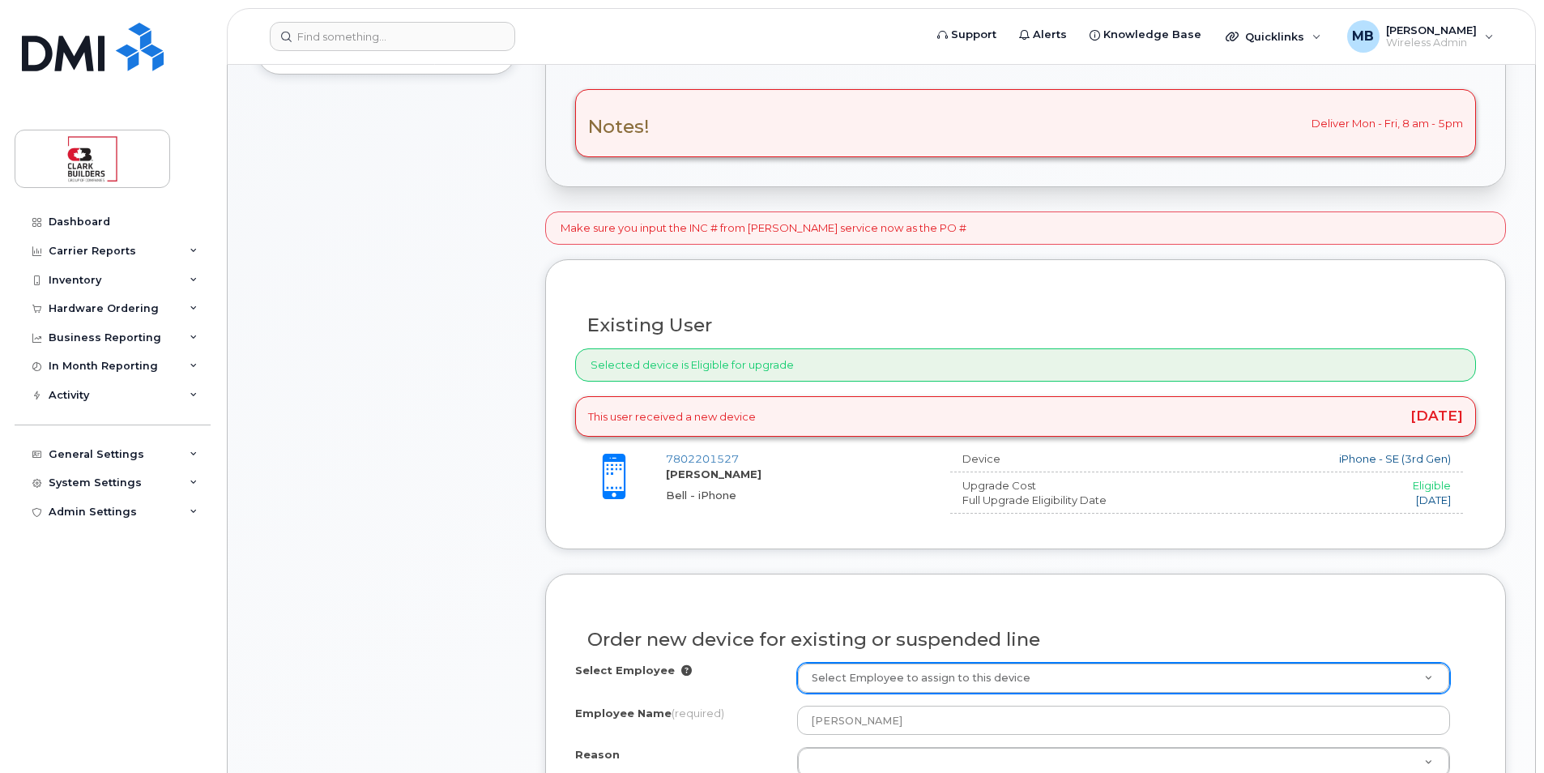
scroll to position [729, 0]
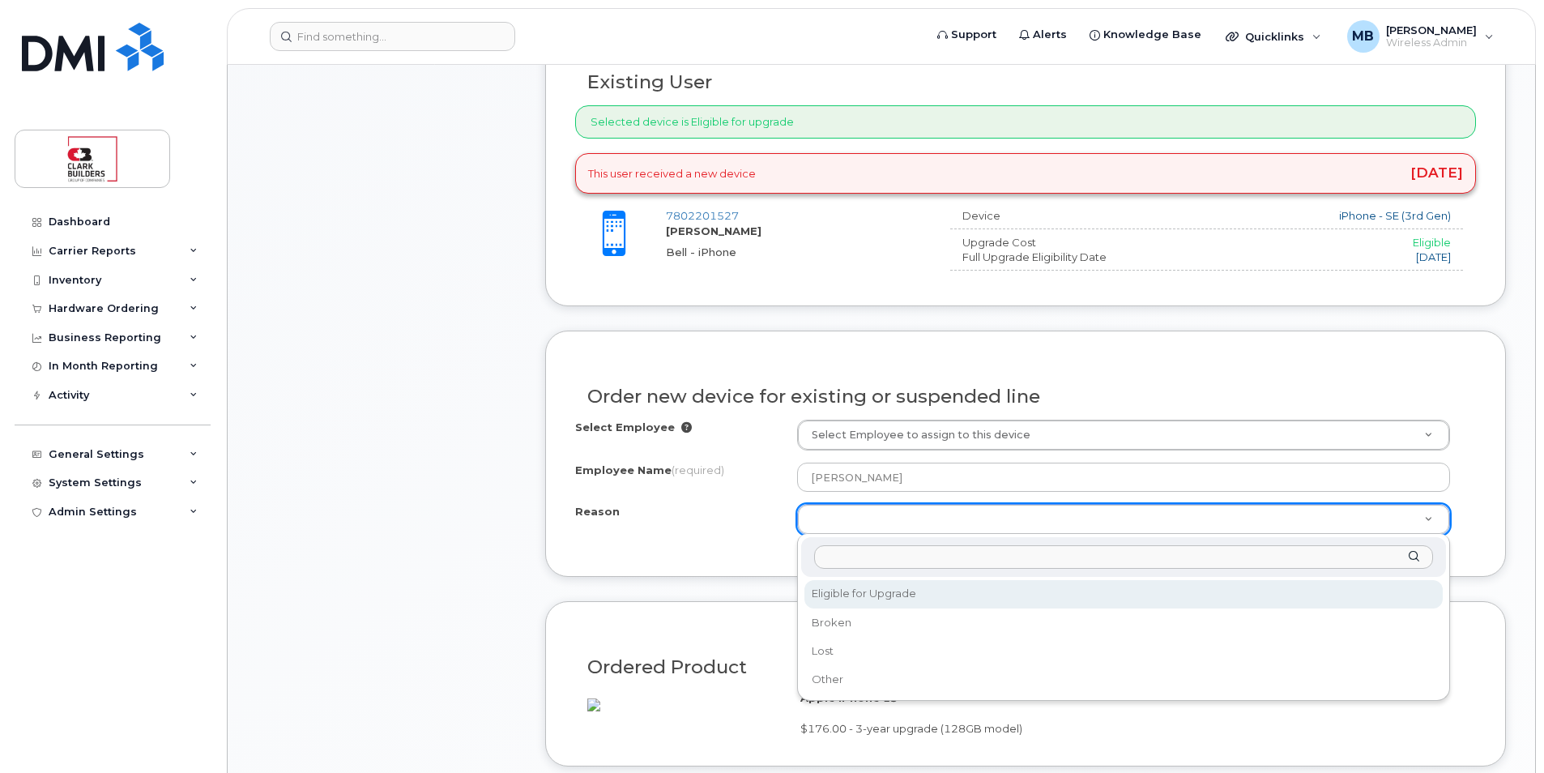
select select "eligible_for_upgrade"
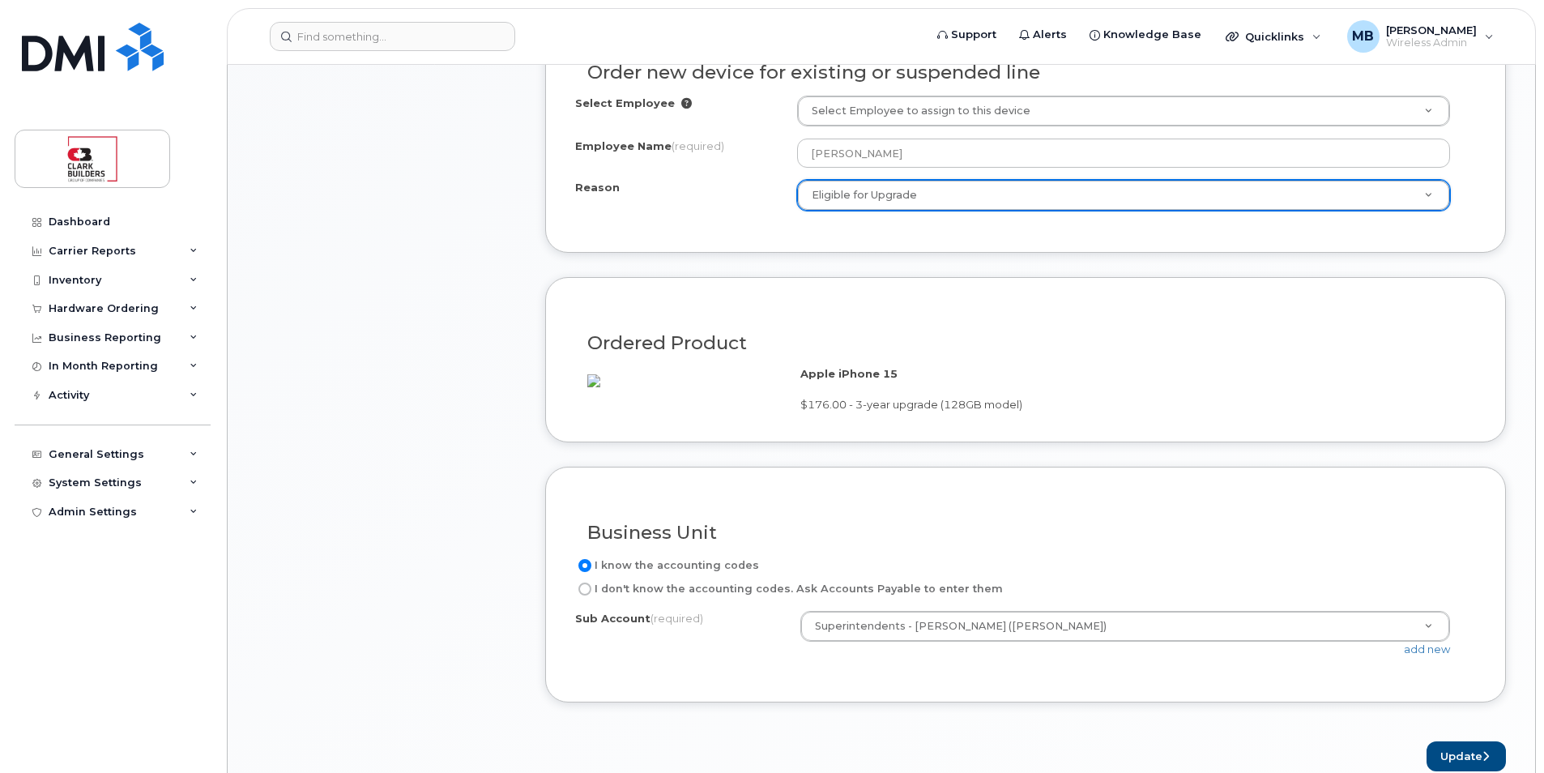
scroll to position [1296, 0]
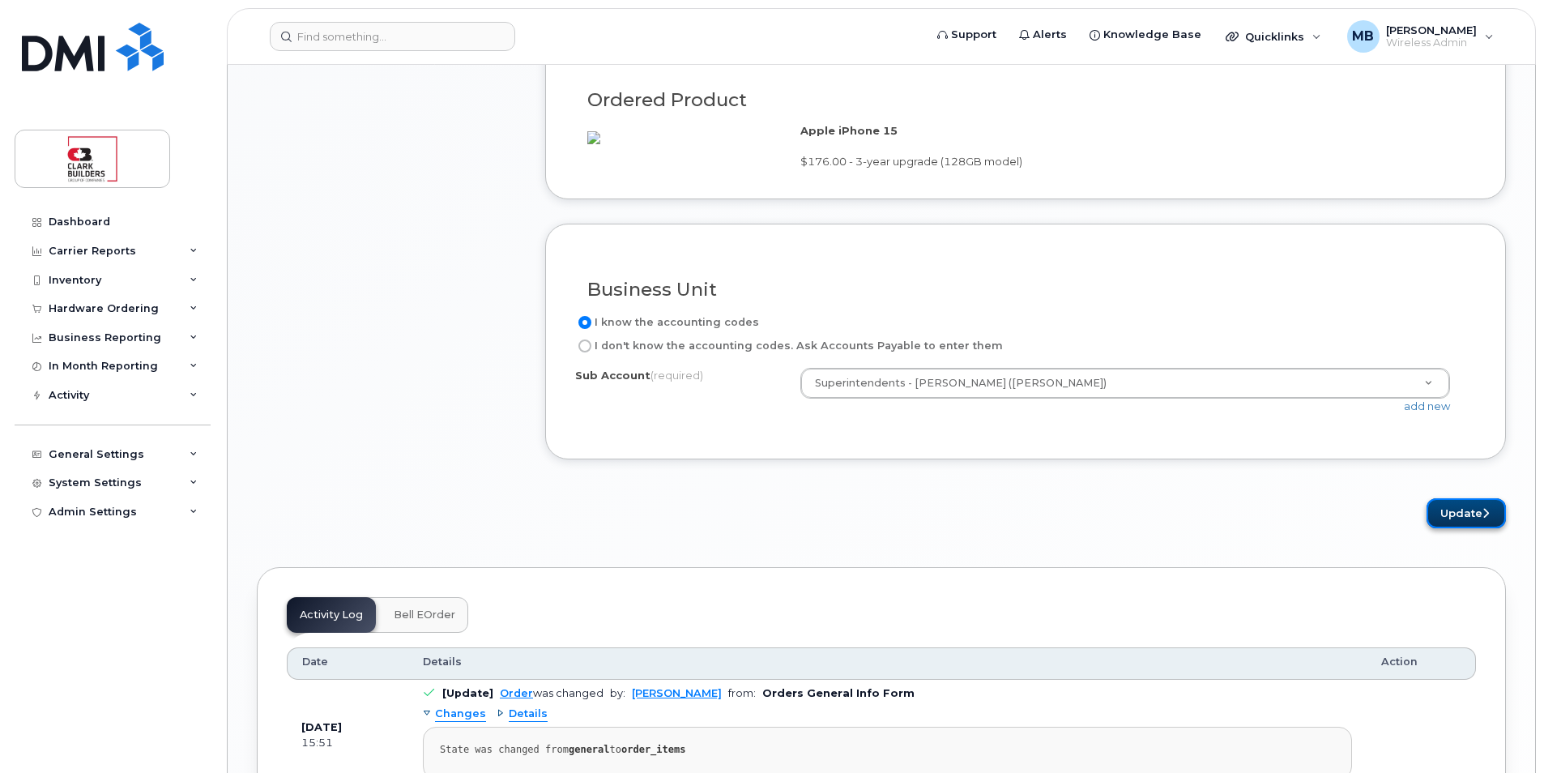
click at [1462, 528] on button "Update" at bounding box center [1466, 513] width 79 height 30
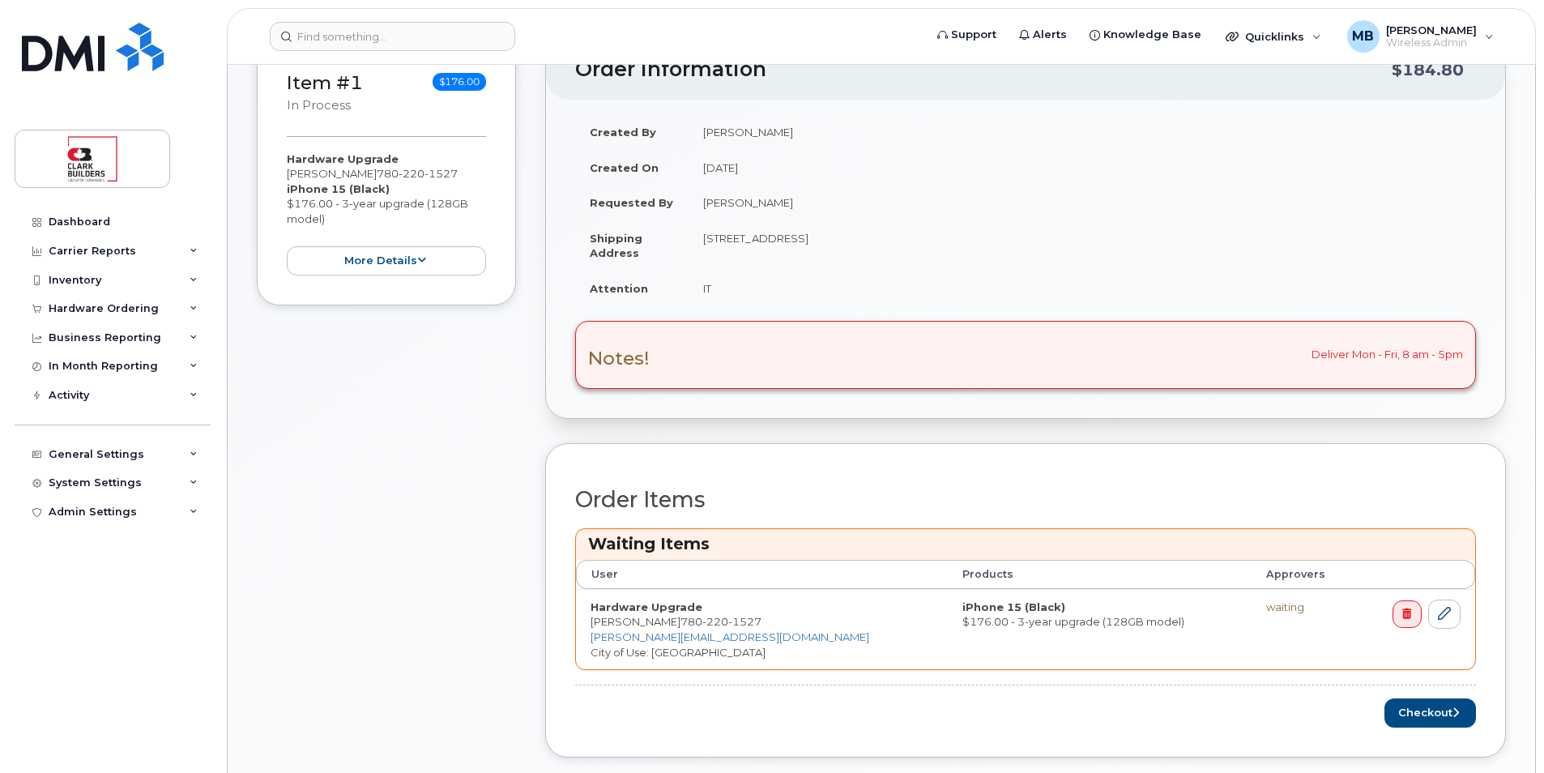
scroll to position [648, 0]
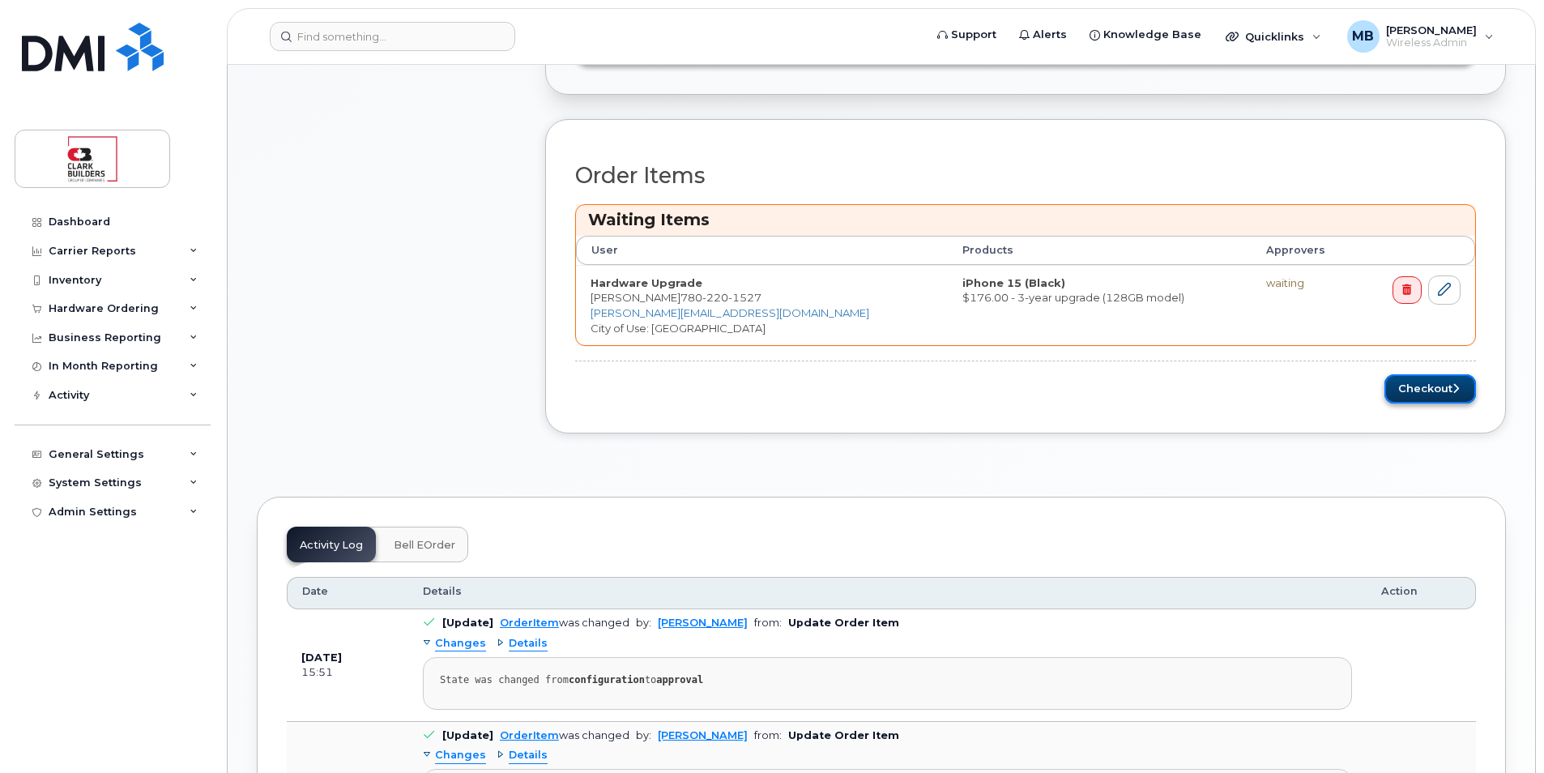
click at [1415, 396] on button "Checkout" at bounding box center [1431, 389] width 92 height 30
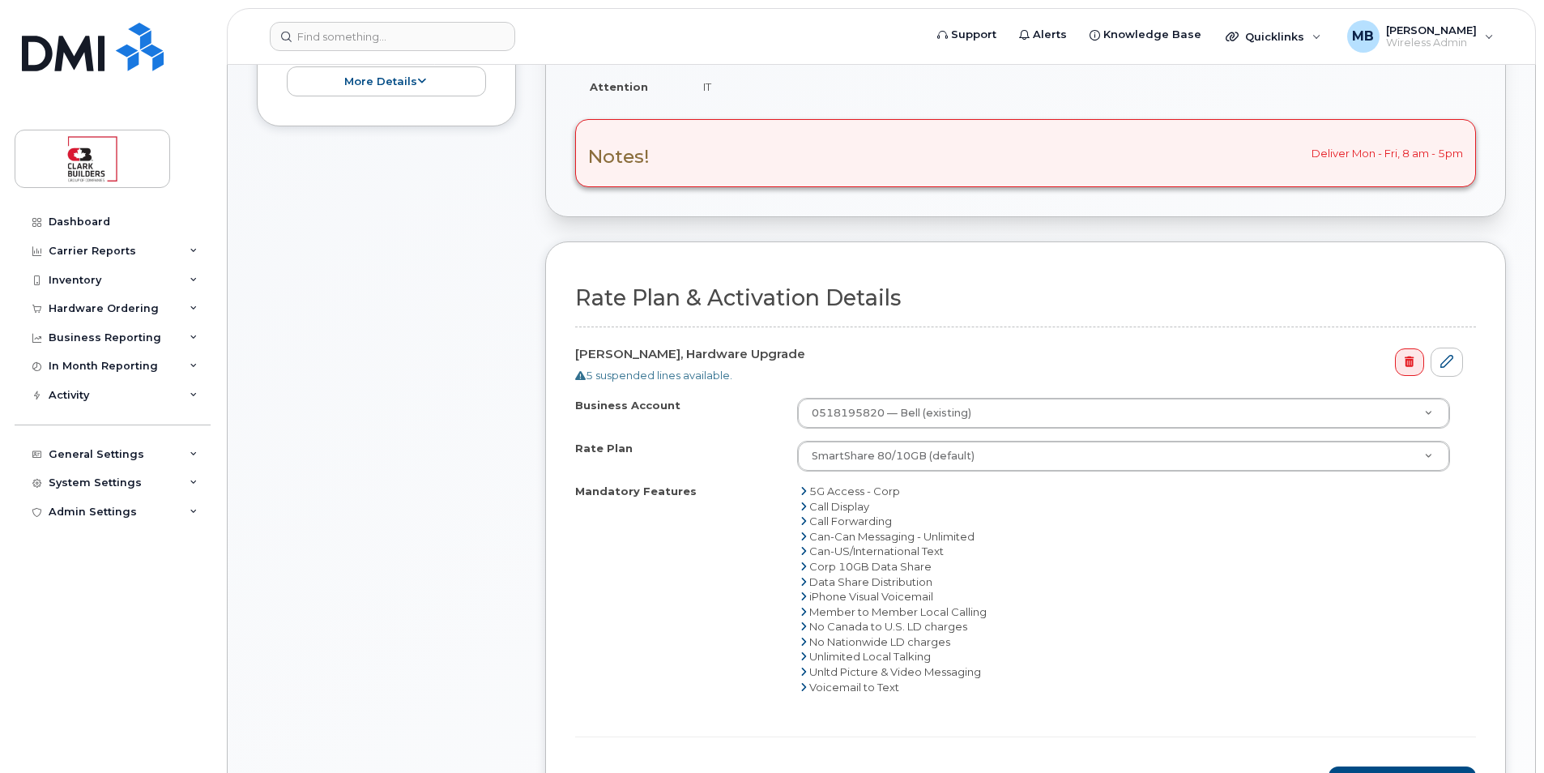
scroll to position [729, 0]
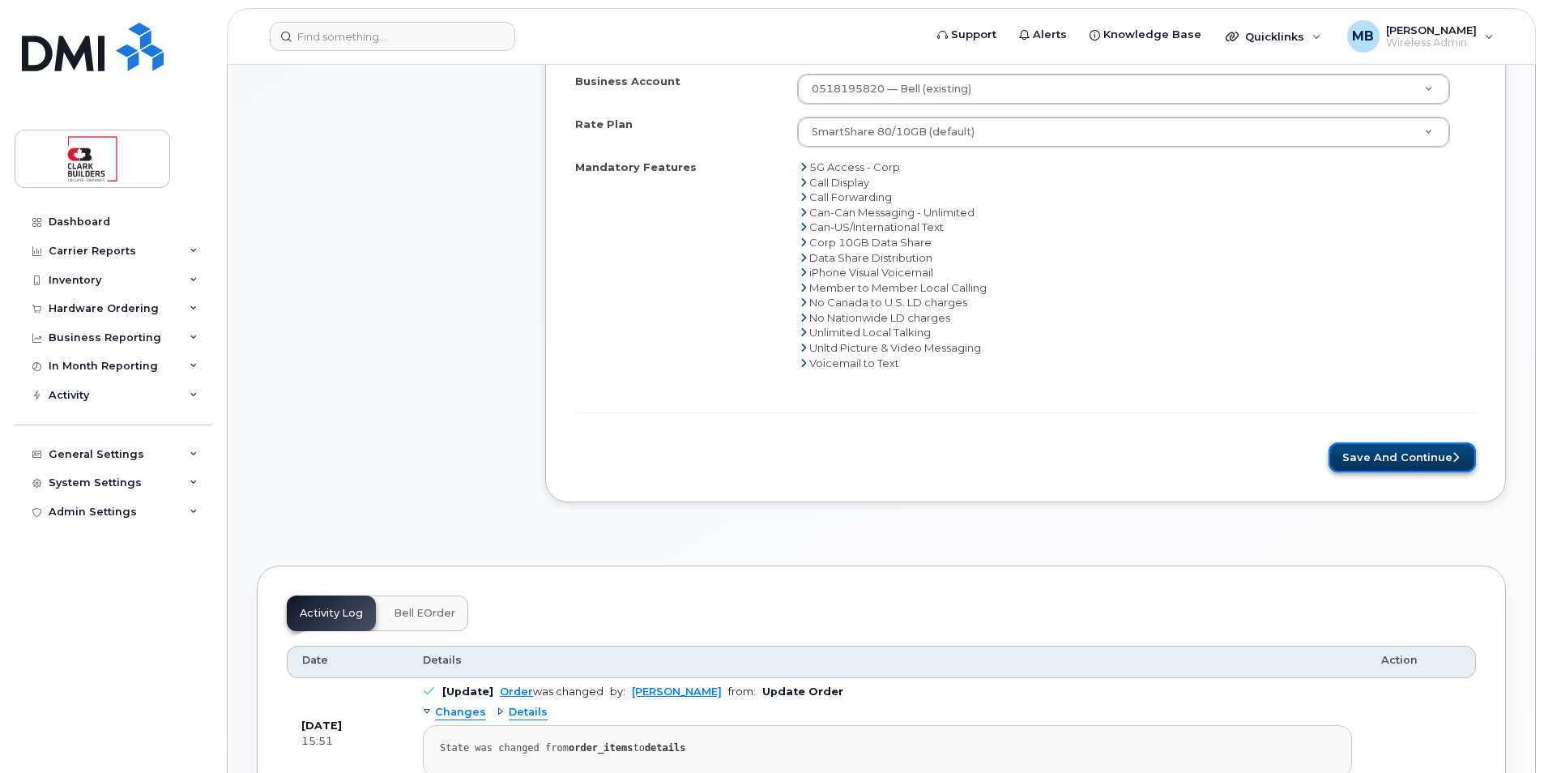
click at [1406, 460] on button "Save and Continue" at bounding box center [1402, 457] width 147 height 30
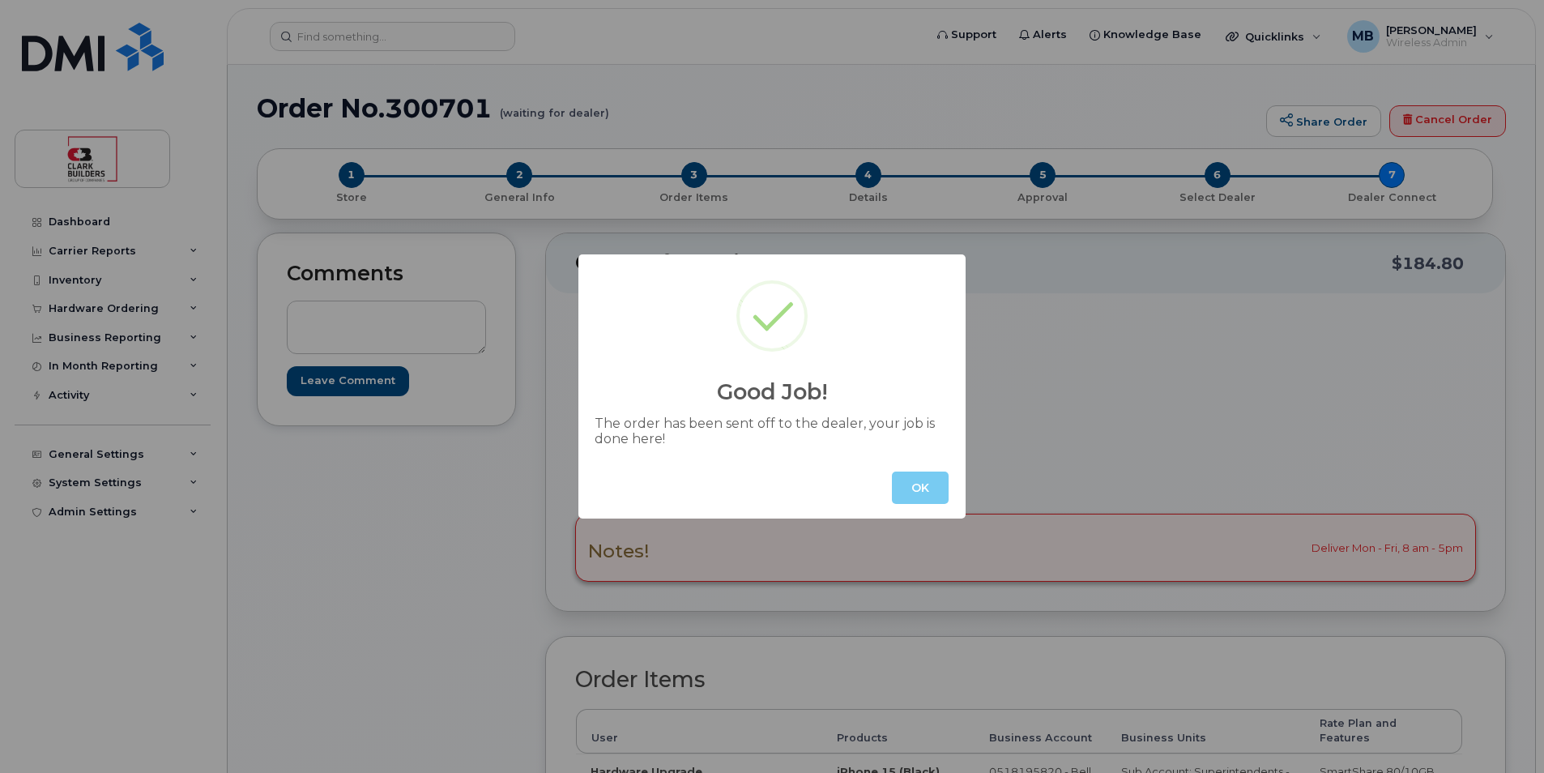
drag, startPoint x: 919, startPoint y: 483, endPoint x: 937, endPoint y: 479, distance: 18.3
click at [920, 483] on button "OK" at bounding box center [920, 488] width 57 height 32
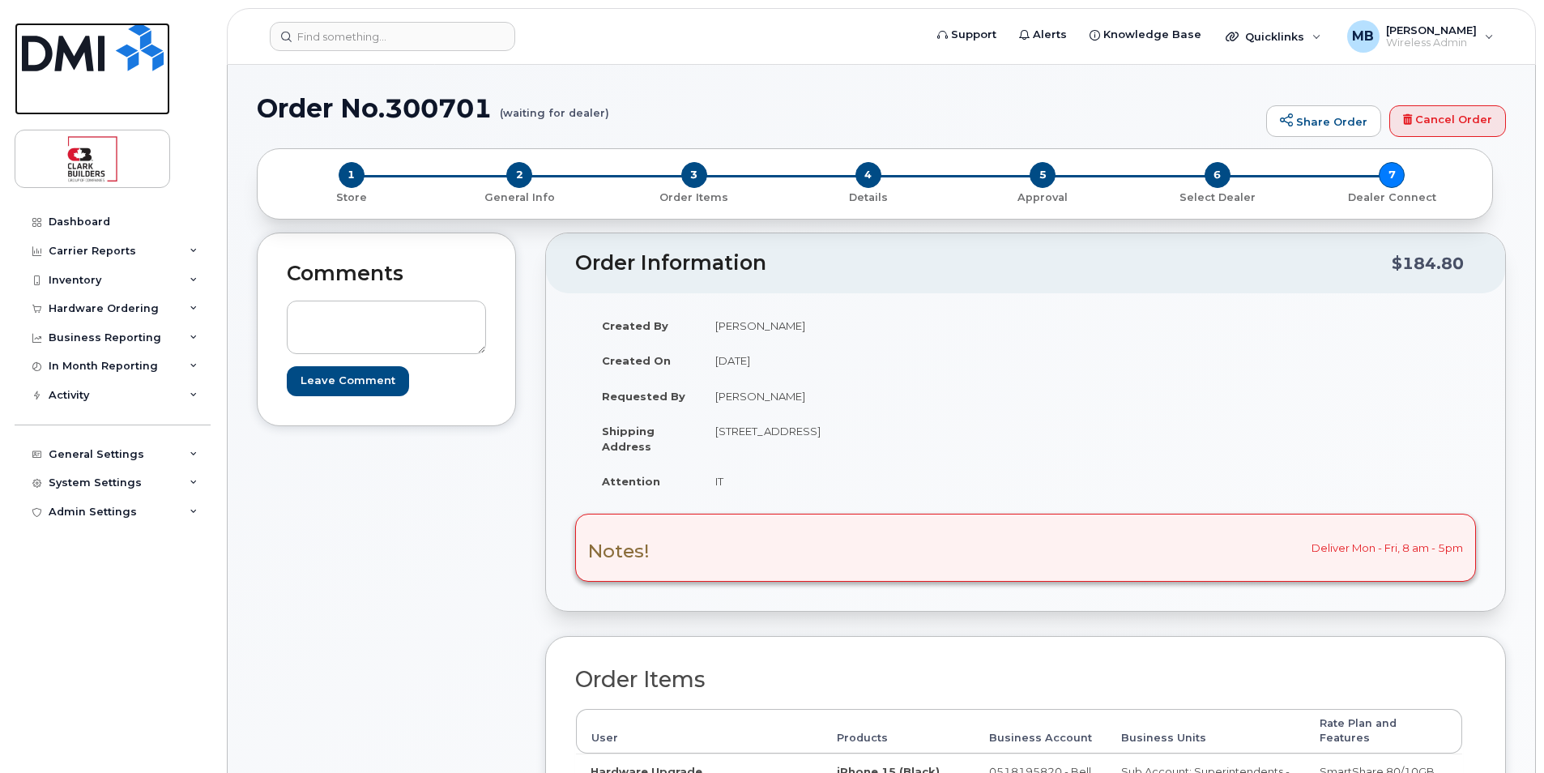
click at [87, 52] on img at bounding box center [93, 47] width 142 height 49
